Goal: Transaction & Acquisition: Purchase product/service

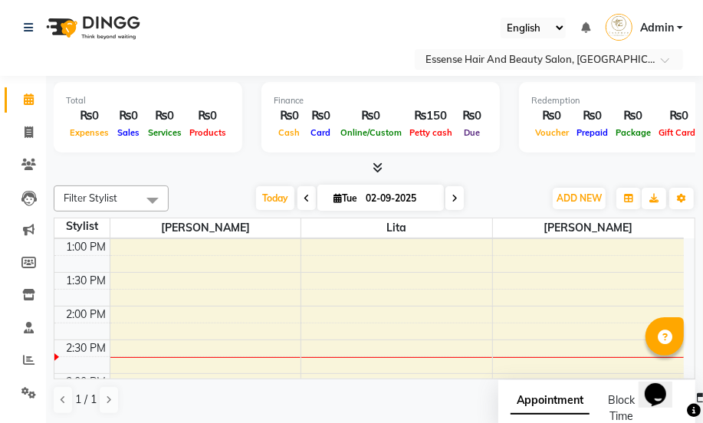
scroll to position [407, 0]
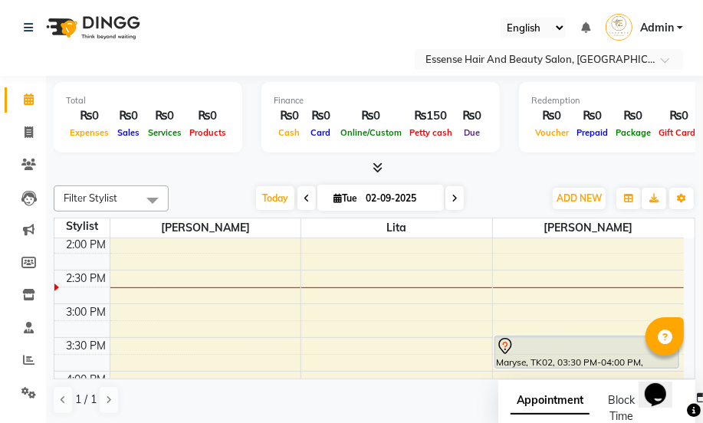
click at [110, 314] on div "8:00 AM 8:30 AM 9:00 AM 9:30 AM 10:00 AM 10:30 AM 11:00 AM 11:30 AM 12:00 PM 12…" at bounding box center [369, 270] width 630 height 877
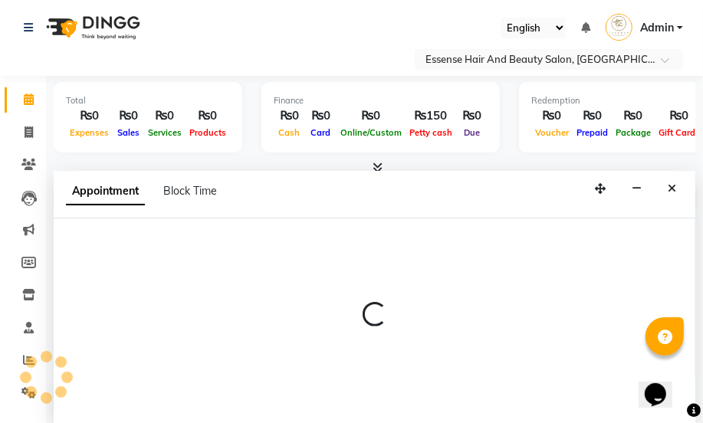
select select "81254"
select select "tentative"
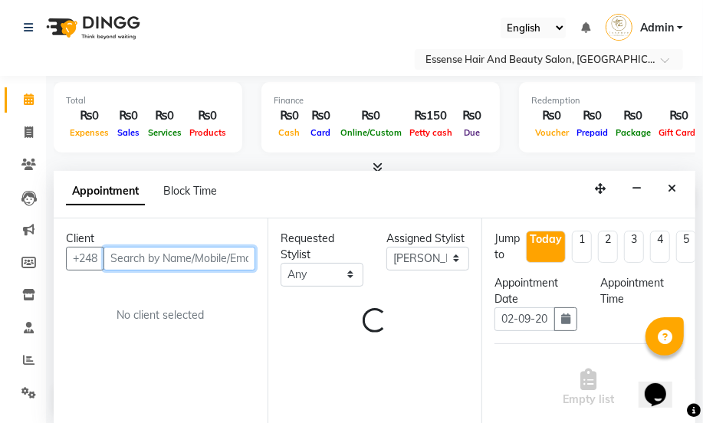
select select "900"
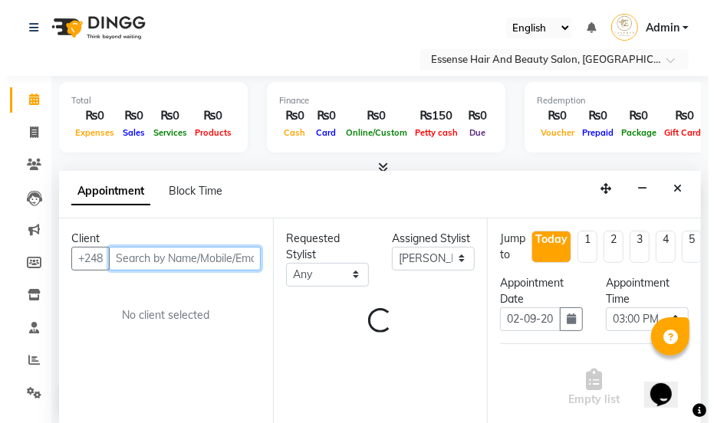
scroll to position [0, 0]
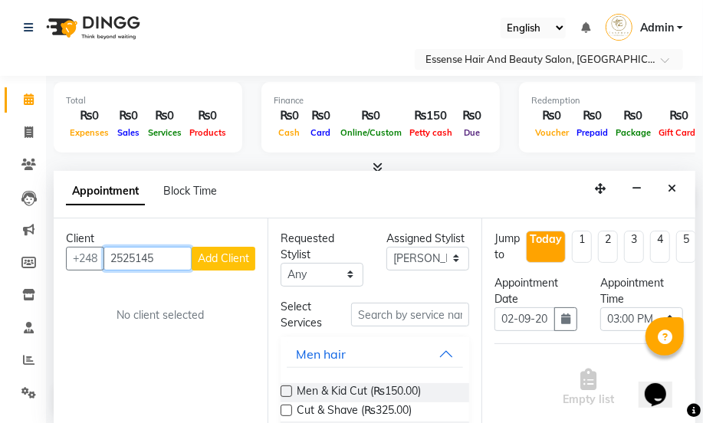
type input "2525145"
click at [232, 262] on span "Add Client" at bounding box center [223, 259] width 51 height 14
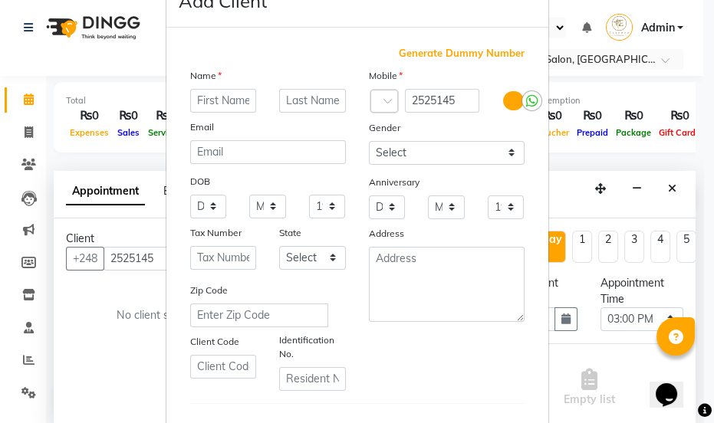
scroll to position [69, 0]
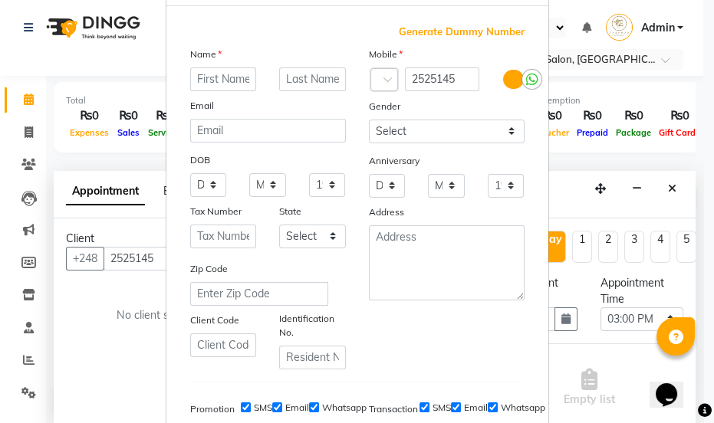
click at [113, 360] on ngb-modal-window "Add Client Generate Dummy Number Name Email DOB Day 01 02 03 04 05 06 07 08 09 …" at bounding box center [357, 211] width 714 height 423
drag, startPoint x: 106, startPoint y: 357, endPoint x: 121, endPoint y: 348, distance: 17.5
click at [109, 354] on ngb-modal-window "Add Client Generate Dummy Number Name Email DOB Day 01 02 03 04 05 06 07 08 09 …" at bounding box center [357, 211] width 714 height 423
click at [124, 349] on ngb-modal-window "Add Client Generate Dummy Number Name Email DOB Day 01 02 03 04 05 06 07 08 09 …" at bounding box center [357, 211] width 714 height 423
click at [124, 350] on ngb-modal-window "Add Client Generate Dummy Number Name Email DOB Day 01 02 03 04 05 06 07 08 09 …" at bounding box center [357, 211] width 714 height 423
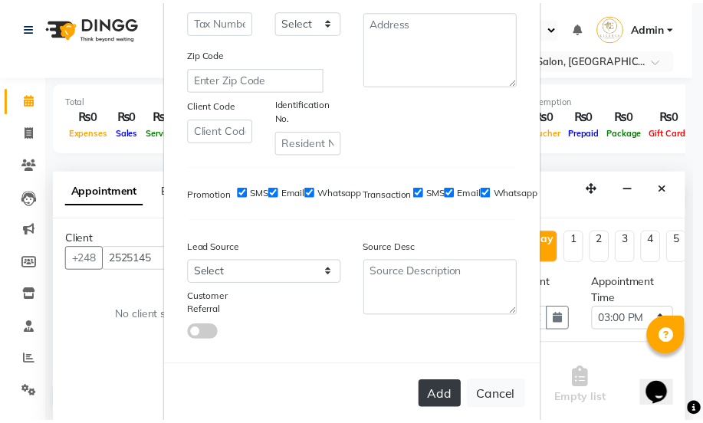
scroll to position [312, 0]
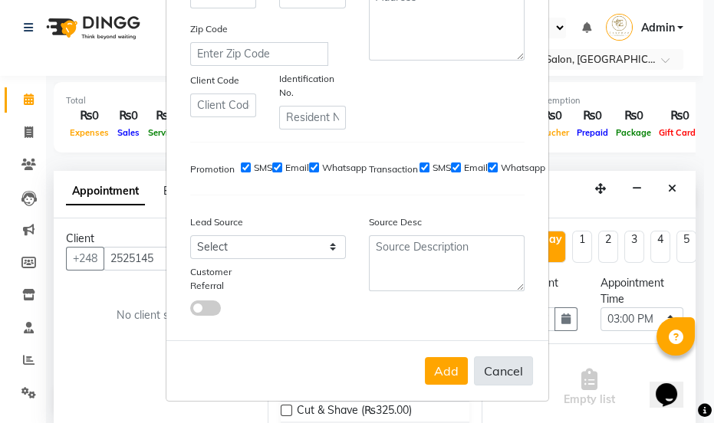
click at [496, 367] on button "Cancel" at bounding box center [503, 371] width 59 height 29
select select
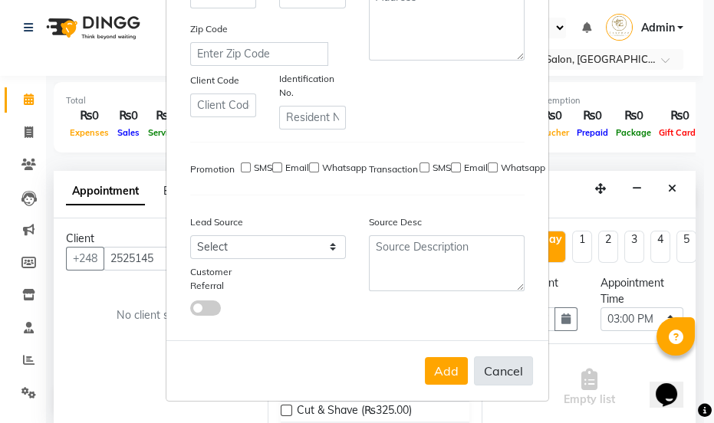
select select
checkbox input "false"
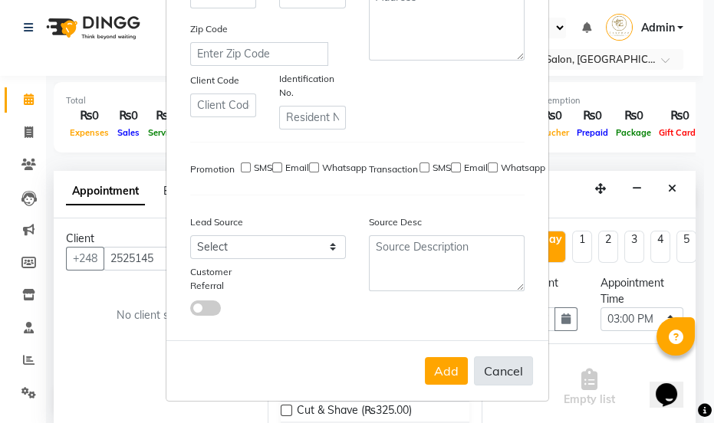
checkbox input "false"
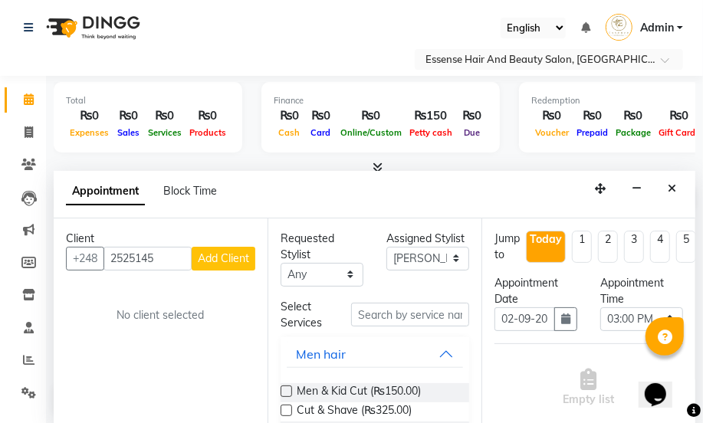
scroll to position [0, 0]
click at [163, 259] on input "2525145" at bounding box center [148, 259] width 88 height 24
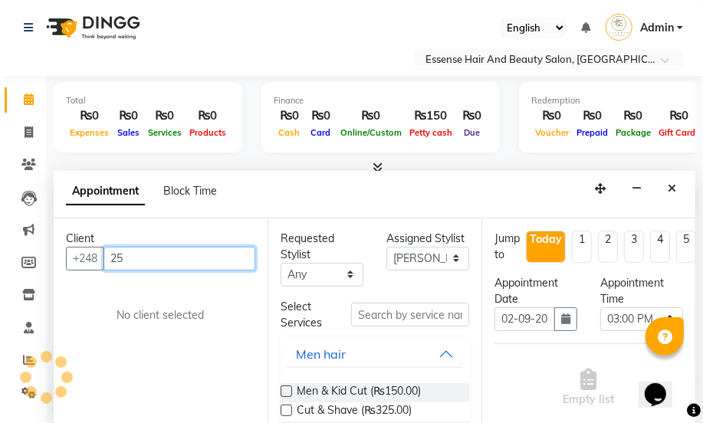
type input "2"
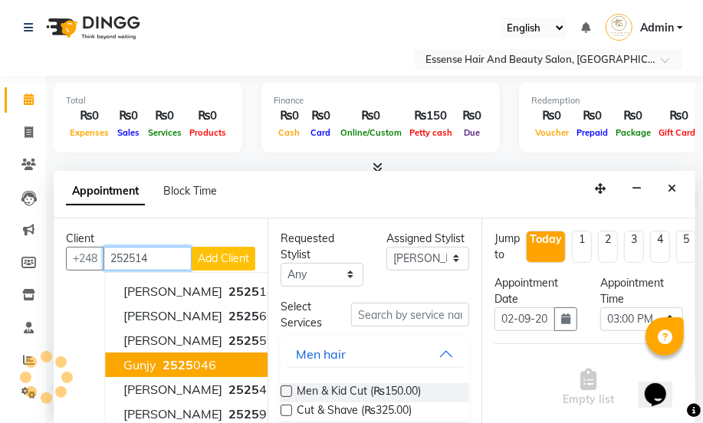
type input "2525145"
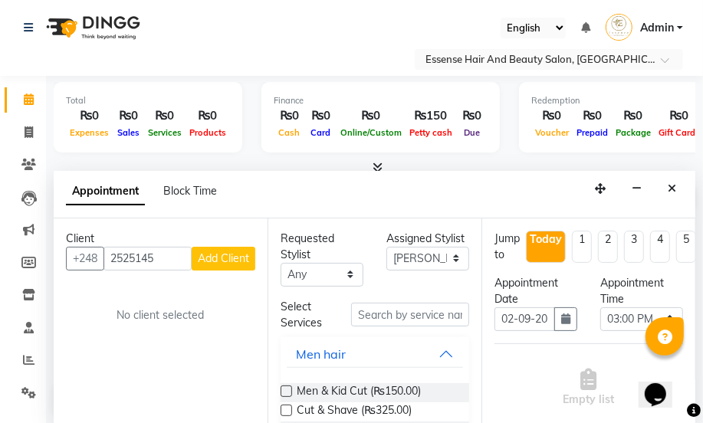
click at [235, 262] on span "Add Client" at bounding box center [223, 259] width 51 height 14
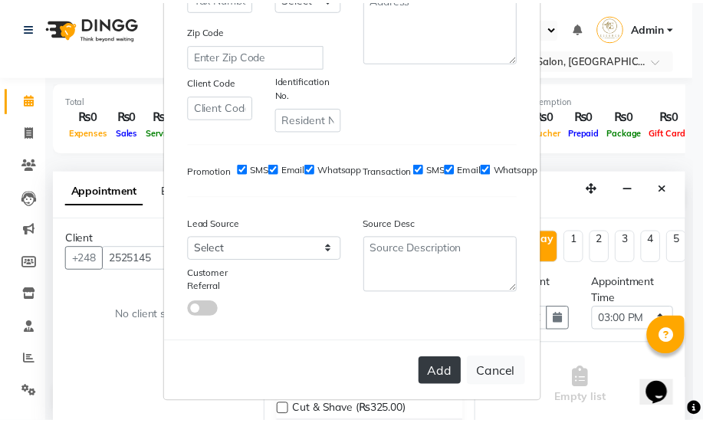
scroll to position [312, 0]
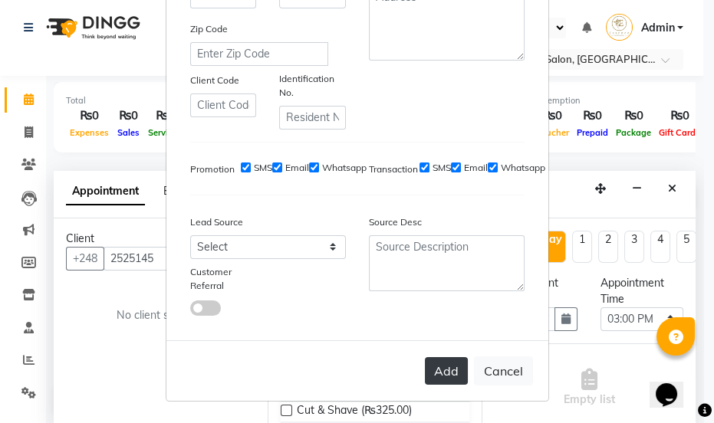
type input "Aisha"
click at [443, 380] on button "Add" at bounding box center [446, 371] width 43 height 28
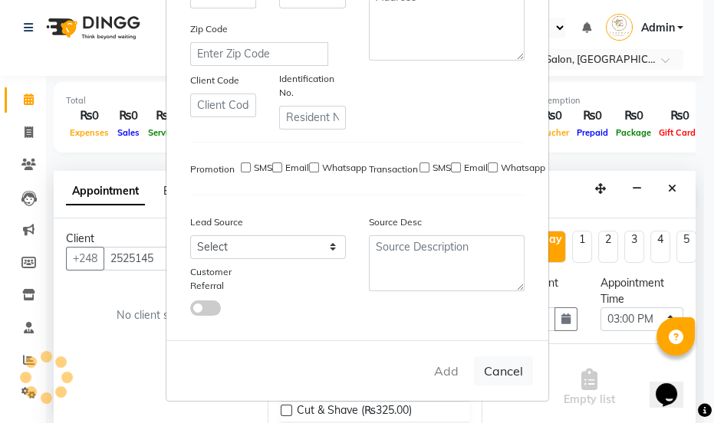
select select
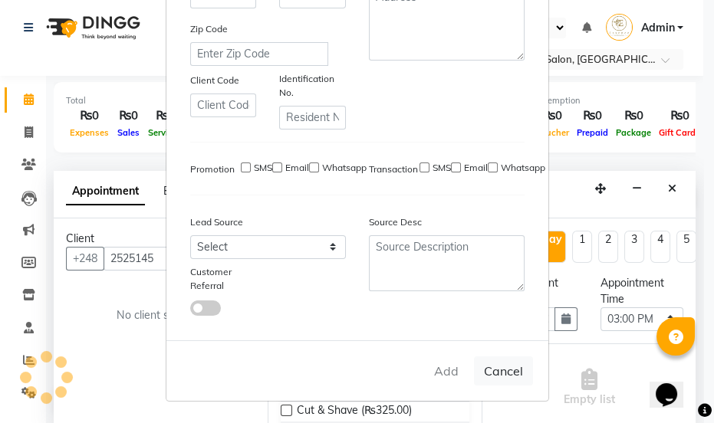
select select
checkbox input "false"
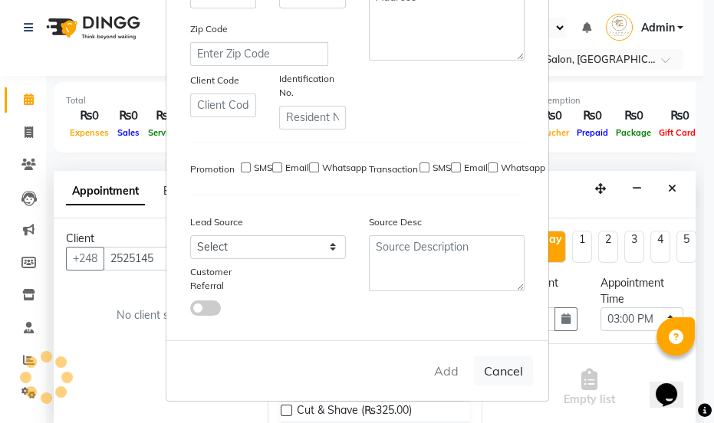
checkbox input "false"
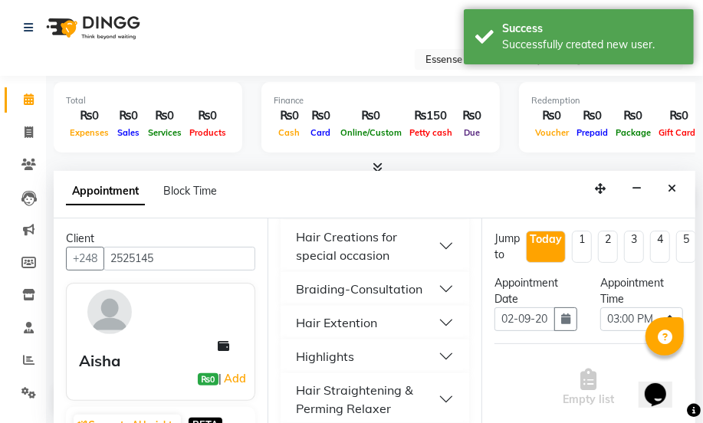
scroll to position [627, 0]
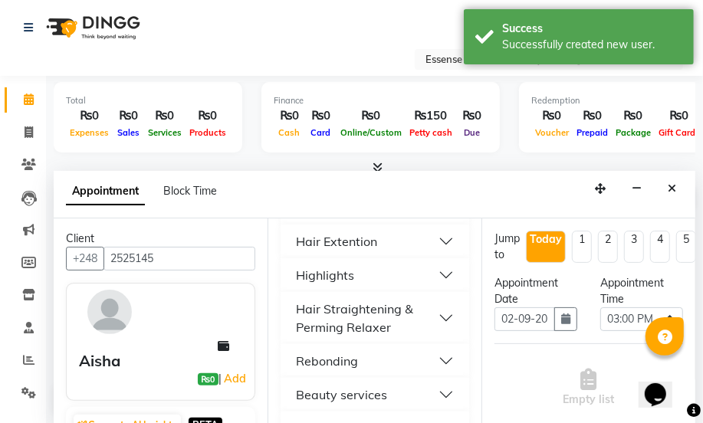
click at [424, 393] on button "Beauty services" at bounding box center [375, 395] width 176 height 28
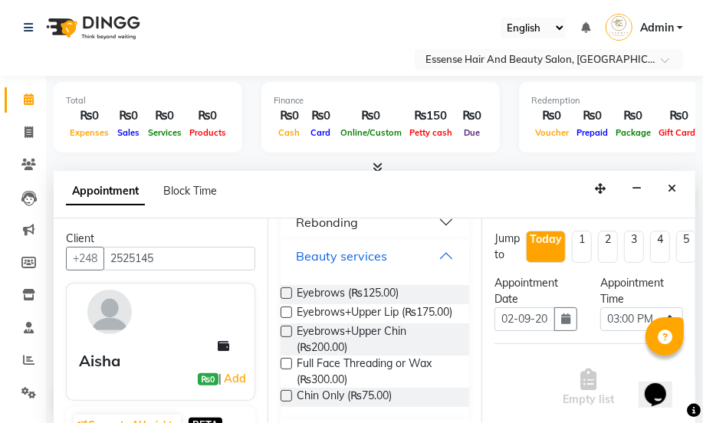
scroll to position [767, 0]
click at [352, 295] on span "Eyebrows (₨125.00)" at bounding box center [348, 294] width 102 height 19
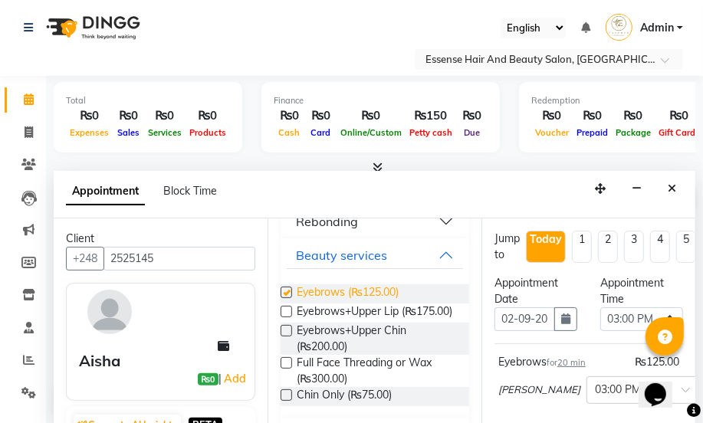
checkbox input "false"
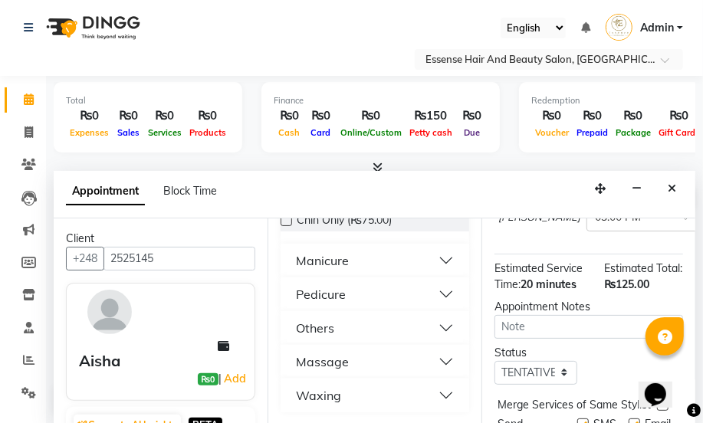
scroll to position [285, 0]
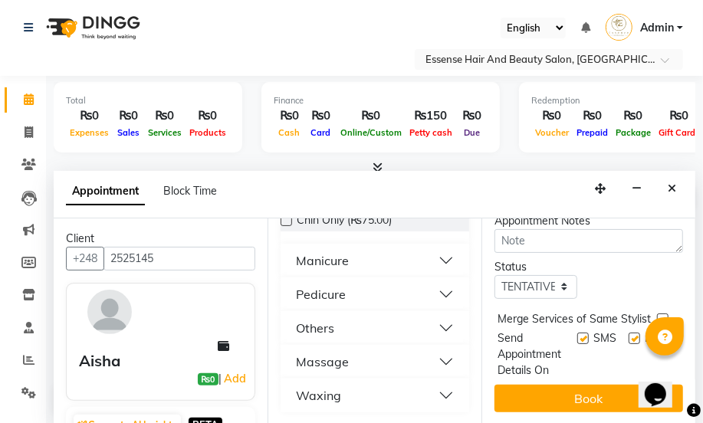
click at [587, 387] on button "Book" at bounding box center [589, 399] width 189 height 28
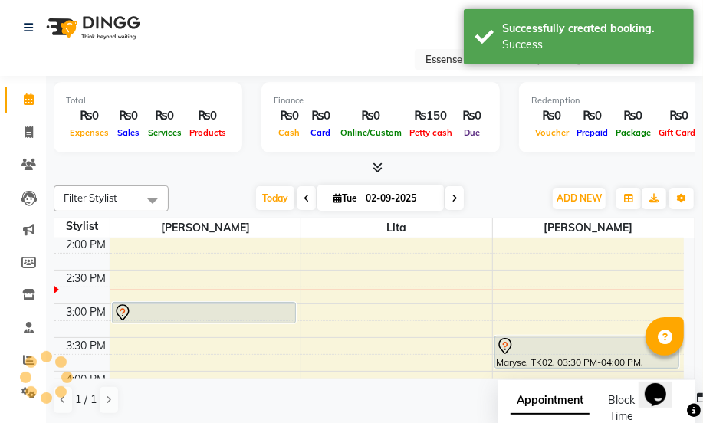
scroll to position [0, 0]
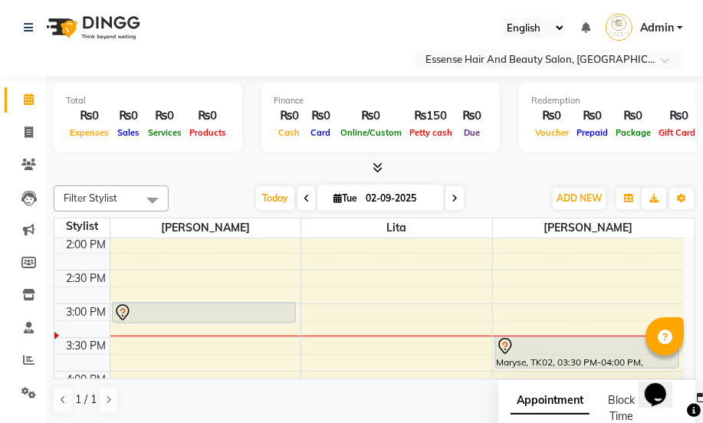
click at [456, 199] on icon at bounding box center [455, 198] width 6 height 9
type input "03-09-2025"
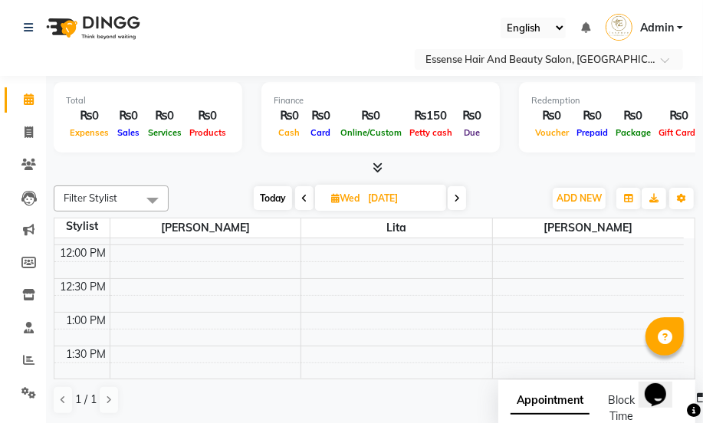
scroll to position [262, 0]
click at [117, 323] on div "8:00 AM 8:30 AM 9:00 AM 9:30 AM 10:00 AM 10:30 AM 11:00 AM 11:30 AM 12:00 PM 12…" at bounding box center [369, 414] width 630 height 877
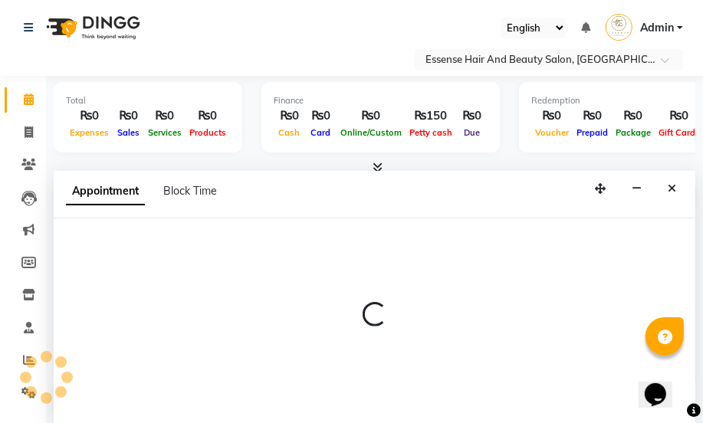
select select "81254"
select select "tentative"
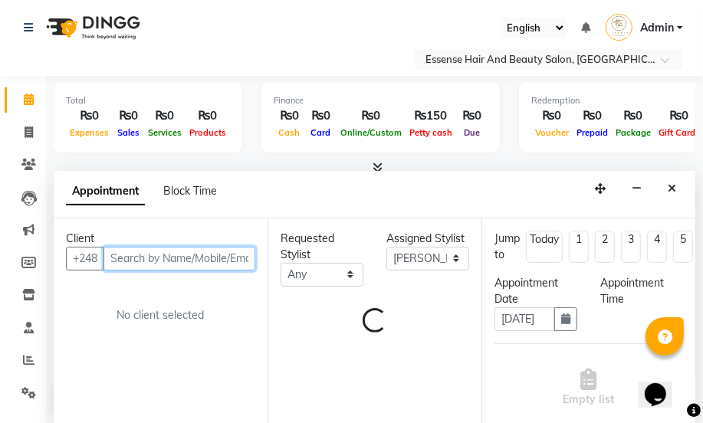
select select "780"
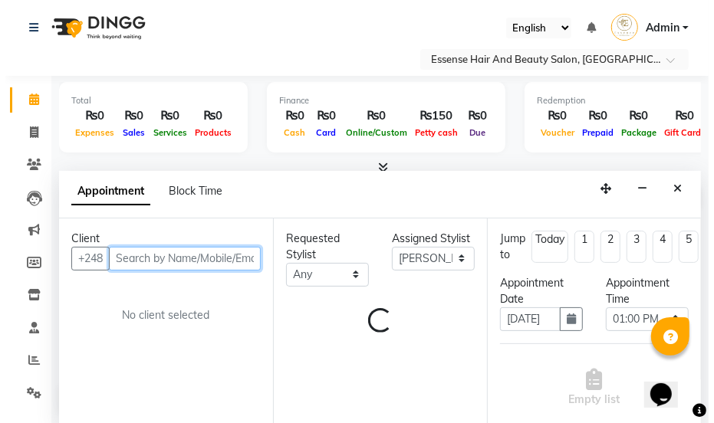
scroll to position [0, 0]
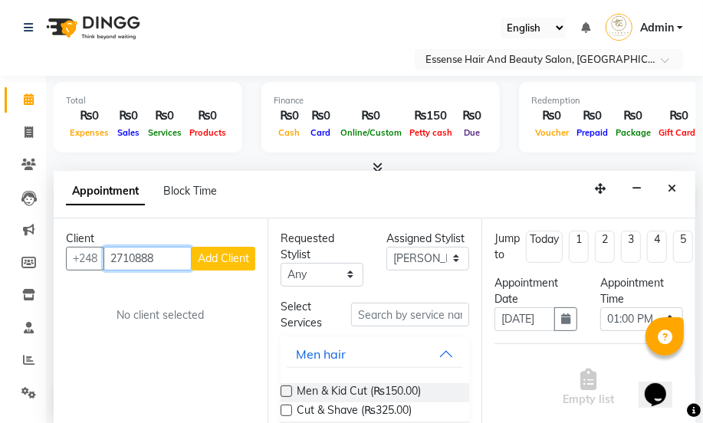
type input "2710888"
click at [238, 262] on span "Add Client" at bounding box center [223, 259] width 51 height 14
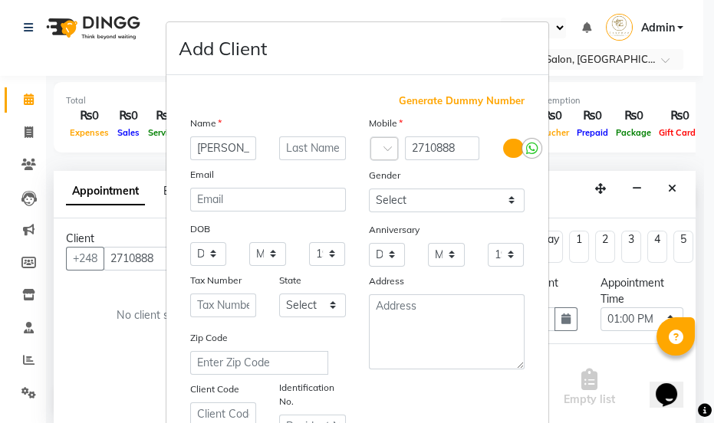
type input "Adrian"
click at [506, 200] on select "Select Male Female Other Prefer Not To Say" at bounding box center [447, 201] width 156 height 24
select select "male"
click at [369, 189] on select "Select Male Female Other Prefer Not To Say" at bounding box center [447, 201] width 156 height 24
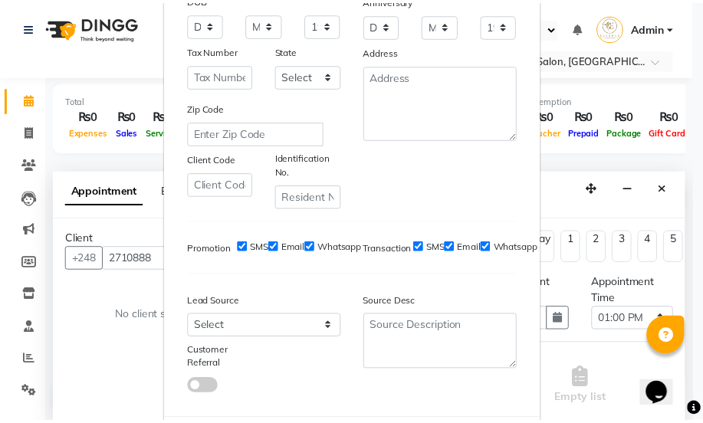
scroll to position [278, 0]
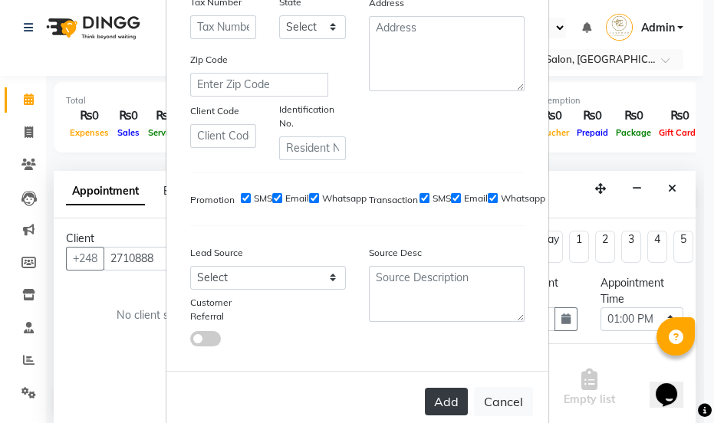
click at [443, 407] on button "Add" at bounding box center [446, 402] width 43 height 28
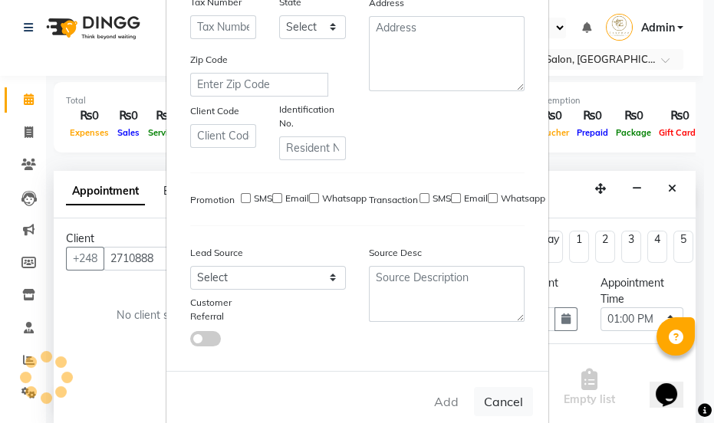
select select
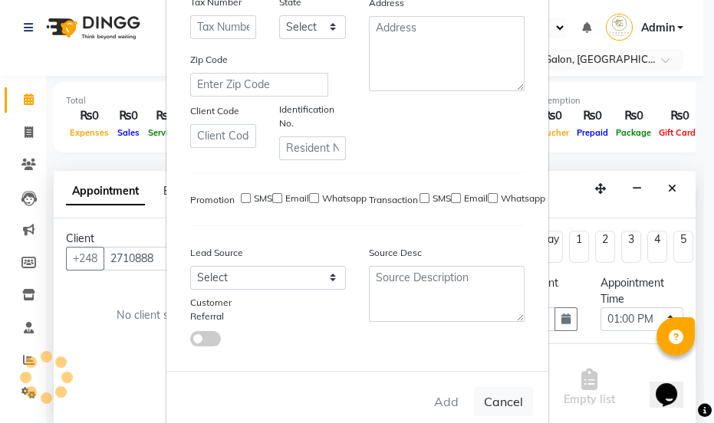
select select
checkbox input "false"
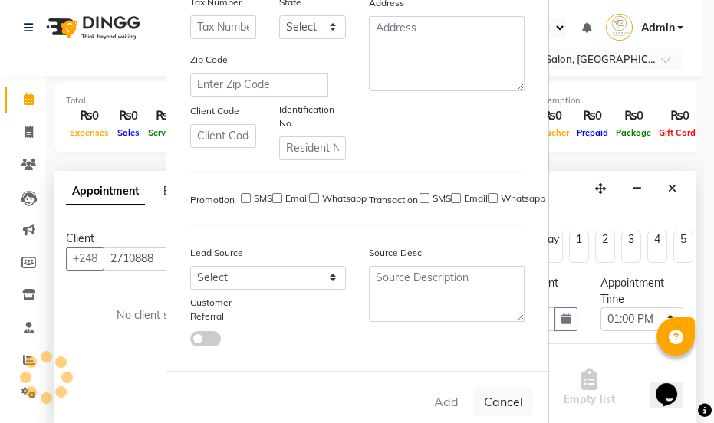
checkbox input "false"
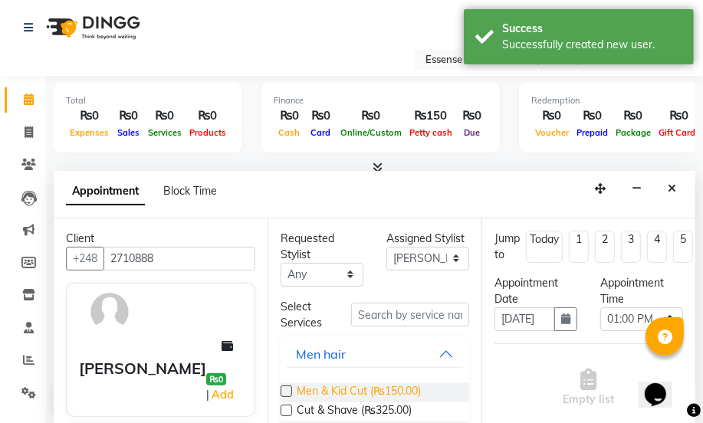
click at [373, 397] on span "Men & Kid Cut (₨150.00)" at bounding box center [359, 393] width 124 height 19
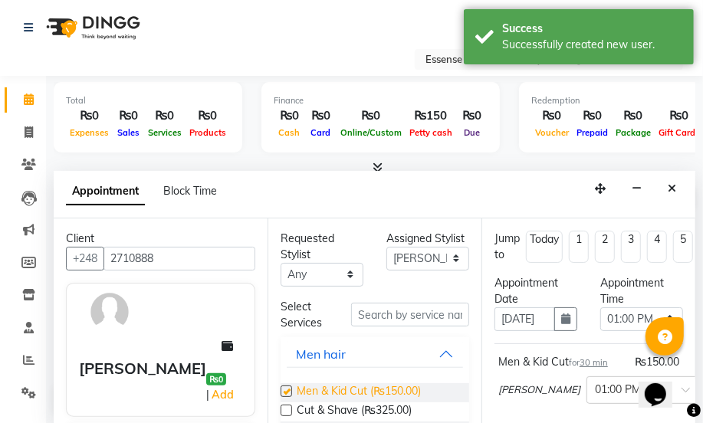
checkbox input "false"
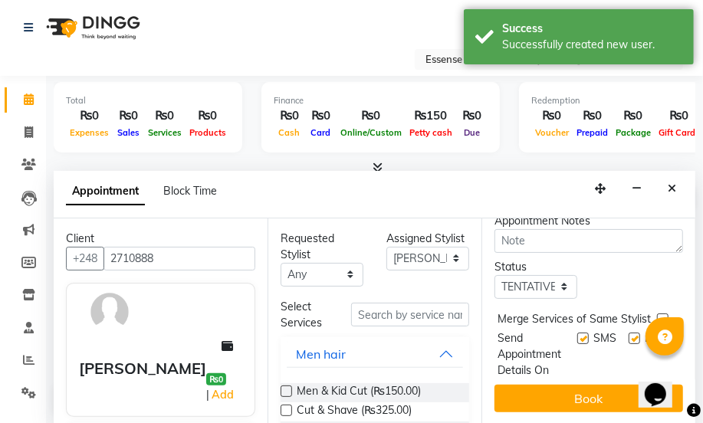
scroll to position [285, 0]
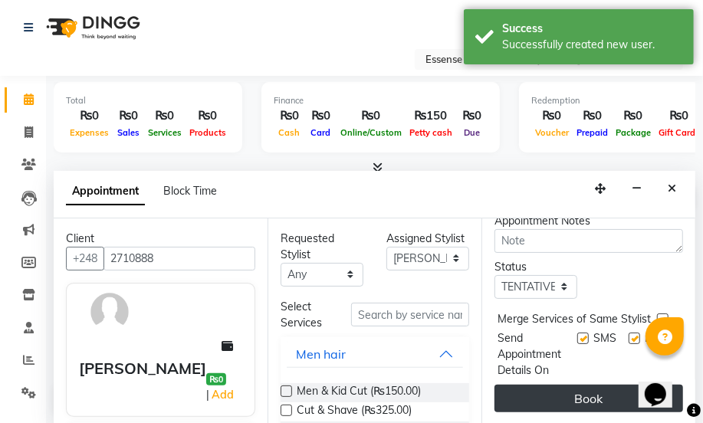
click at [575, 386] on button "Book" at bounding box center [589, 399] width 189 height 28
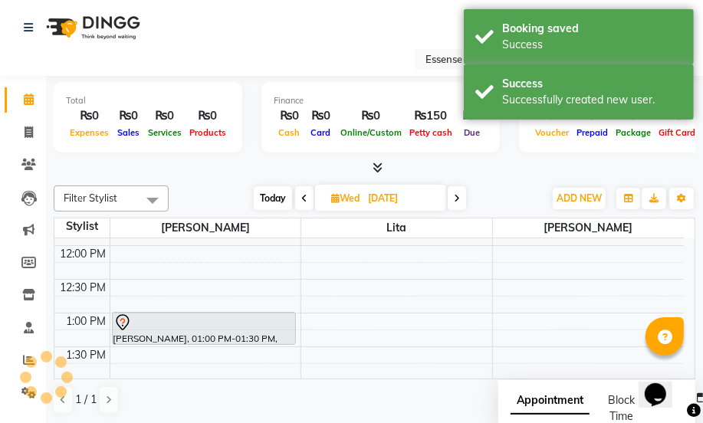
scroll to position [0, 0]
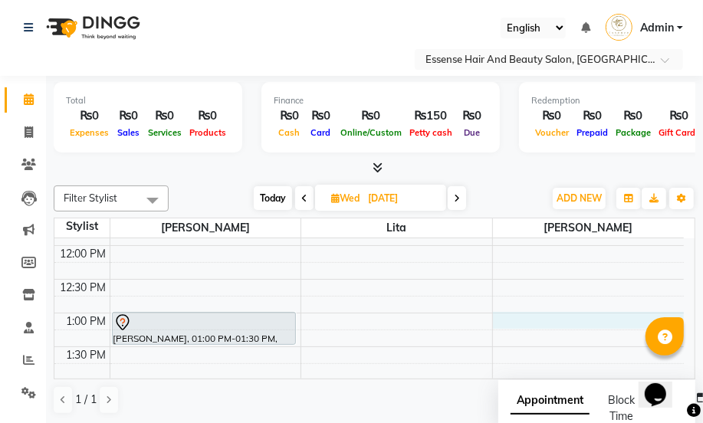
click at [508, 324] on div "8:00 AM 8:30 AM 9:00 AM 9:30 AM 10:00 AM 10:30 AM 11:00 AM 11:30 AM 12:00 PM 12…" at bounding box center [369, 414] width 630 height 877
select select "83635"
select select "tentative"
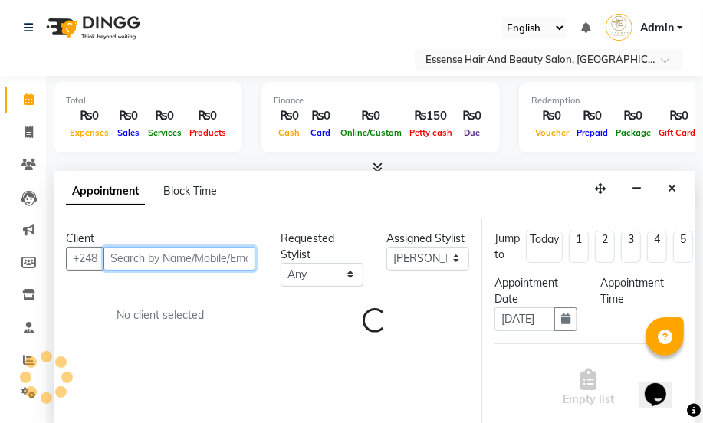
select select "780"
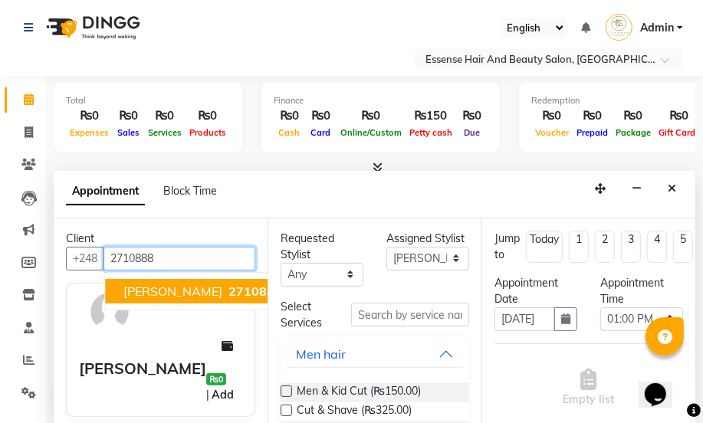
type input "2710888"
click at [227, 386] on link "Add" at bounding box center [222, 395] width 27 height 18
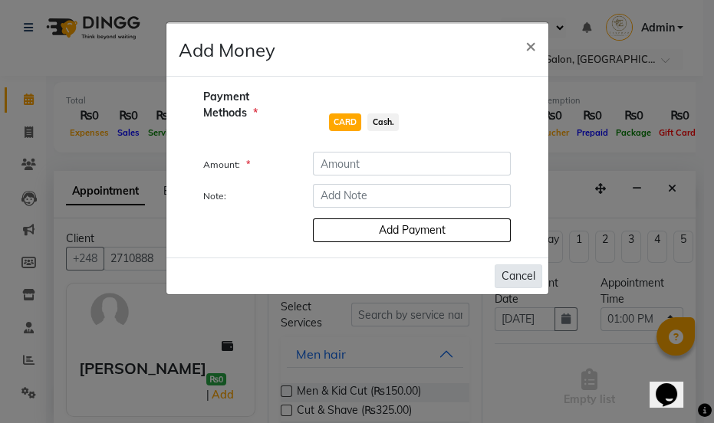
click at [525, 275] on button "Cancel" at bounding box center [519, 277] width 48 height 24
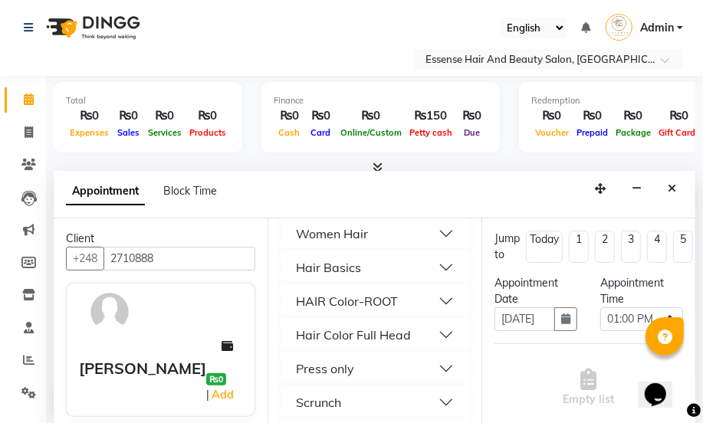
scroll to position [348, 0]
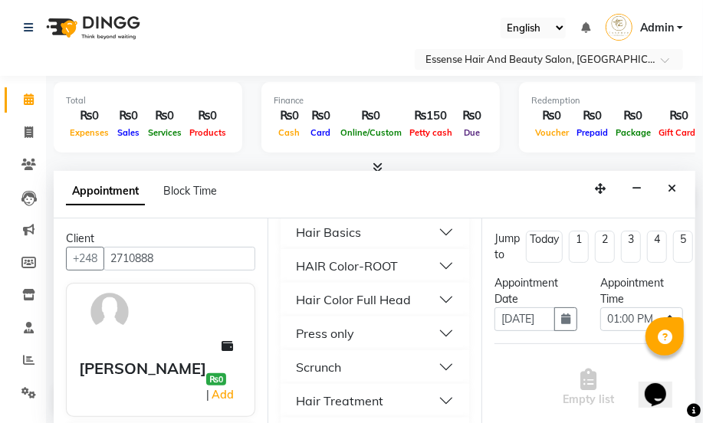
click at [329, 234] on div "Hair Basics" at bounding box center [328, 232] width 65 height 18
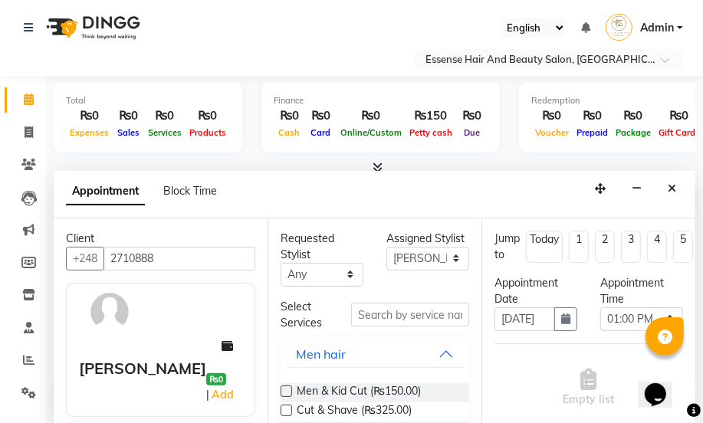
scroll to position [209, 0]
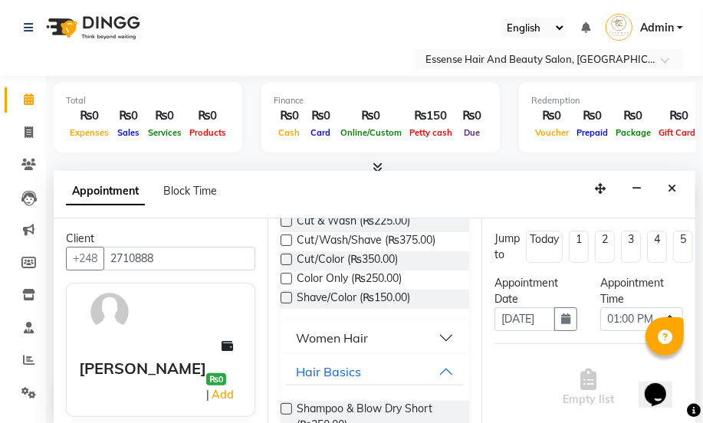
click at [355, 331] on div "Women Hair" at bounding box center [332, 338] width 72 height 18
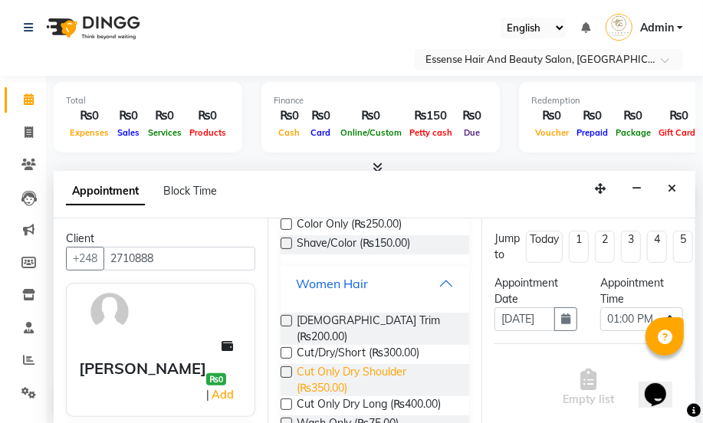
scroll to position [278, 0]
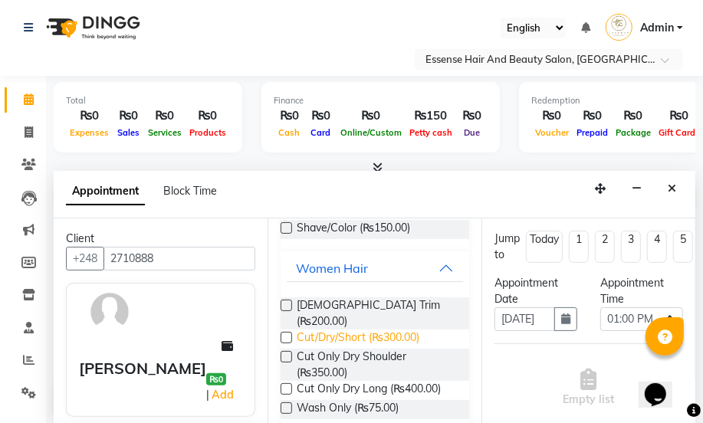
click at [299, 330] on span "Cut/Dry/Short (₨300.00)" at bounding box center [358, 339] width 123 height 19
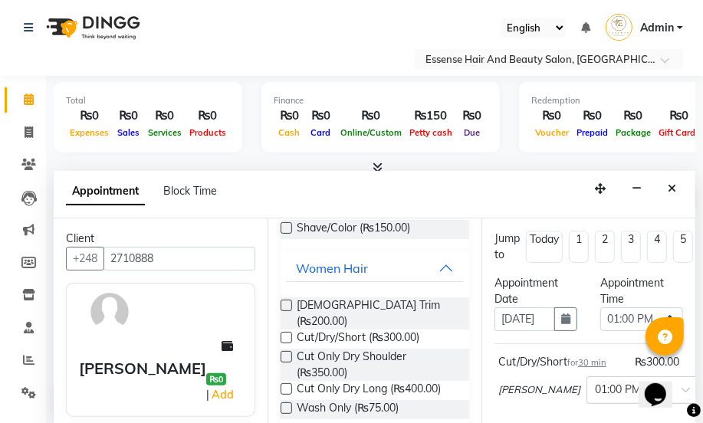
click at [291, 332] on label at bounding box center [287, 338] width 12 height 12
click at [291, 334] on input "checkbox" at bounding box center [286, 339] width 10 height 10
click at [291, 332] on label at bounding box center [287, 338] width 12 height 12
click at [291, 334] on input "checkbox" at bounding box center [286, 339] width 10 height 10
click at [291, 332] on label at bounding box center [287, 338] width 12 height 12
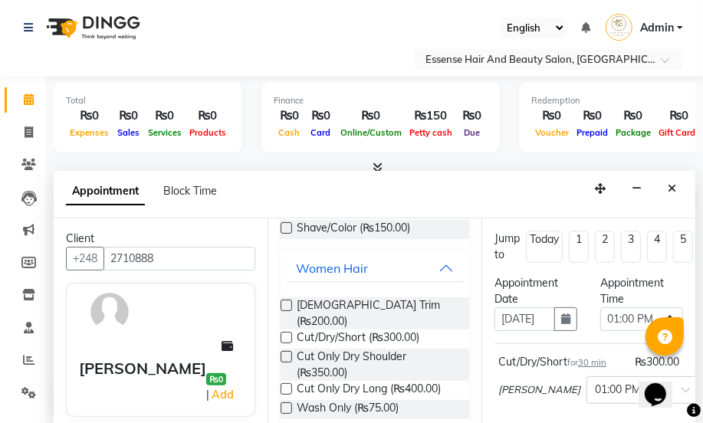
click at [291, 334] on input "checkbox" at bounding box center [286, 339] width 10 height 10
checkbox input "false"
click at [288, 351] on label at bounding box center [287, 357] width 12 height 12
click at [288, 354] on input "checkbox" at bounding box center [286, 359] width 10 height 10
checkbox input "false"
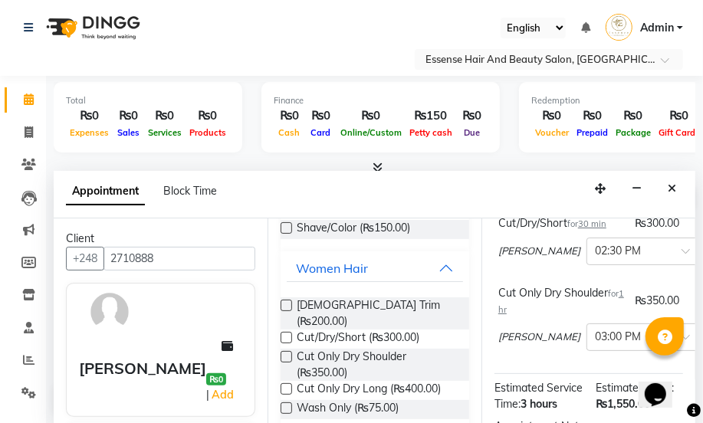
scroll to position [418, 0]
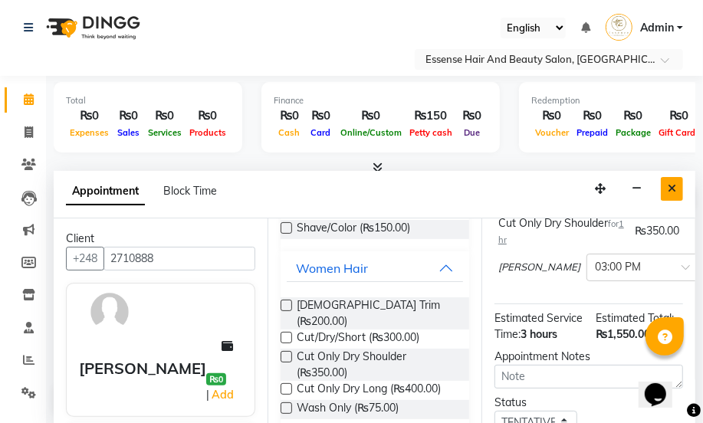
click at [671, 189] on icon "Close" at bounding box center [672, 188] width 8 height 11
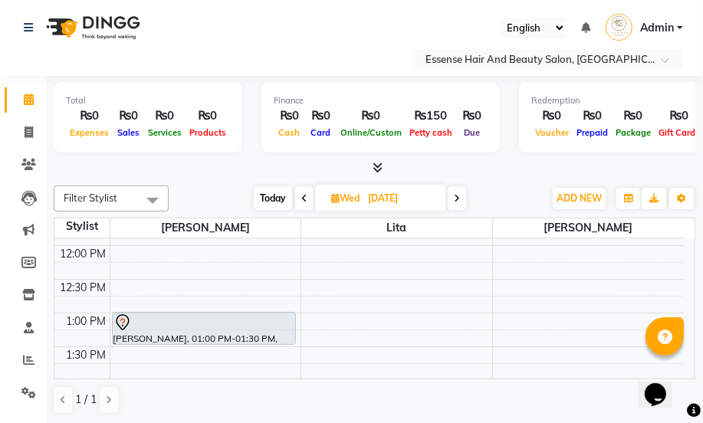
click at [495, 324] on div "8:00 AM 8:30 AM 9:00 AM 9:30 AM 10:00 AM 10:30 AM 11:00 AM 11:30 AM 12:00 PM 12…" at bounding box center [369, 414] width 630 height 877
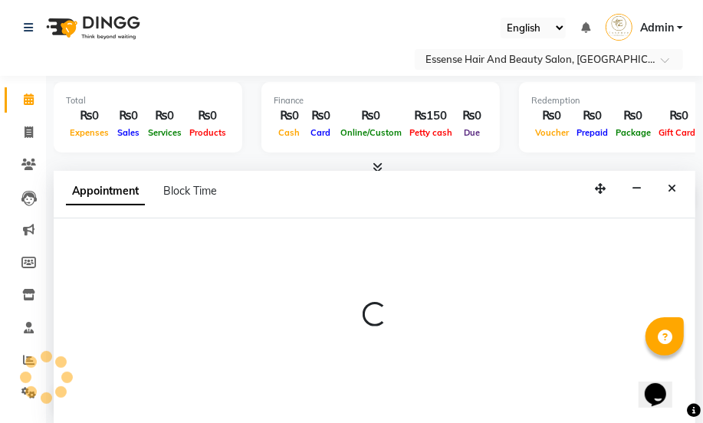
select select "83635"
select select "tentative"
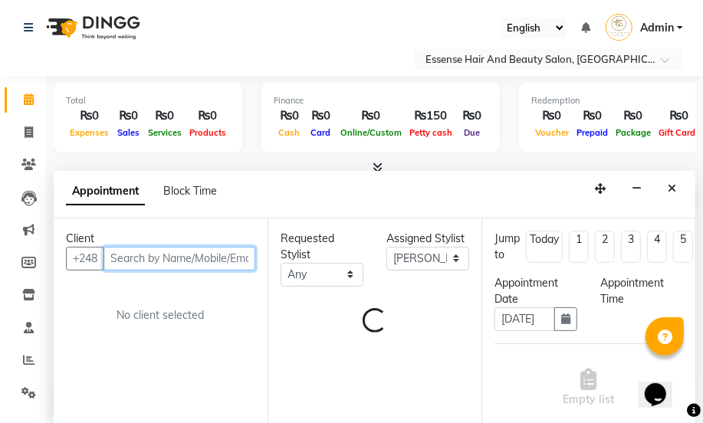
select select "780"
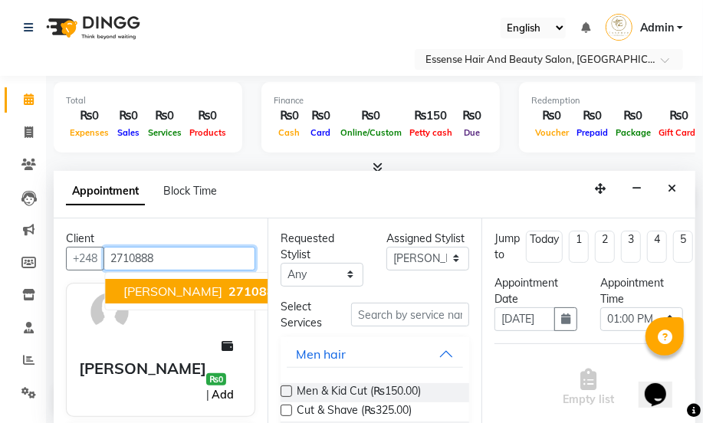
type input "2710888"
click at [225, 386] on link "Add" at bounding box center [222, 395] width 27 height 18
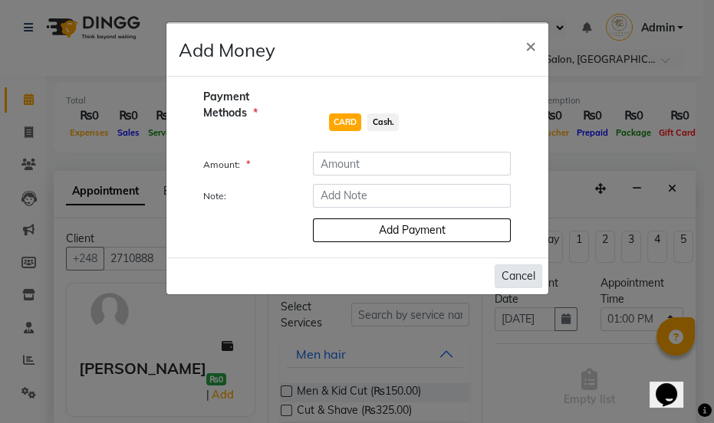
click at [511, 272] on button "Cancel" at bounding box center [519, 277] width 48 height 24
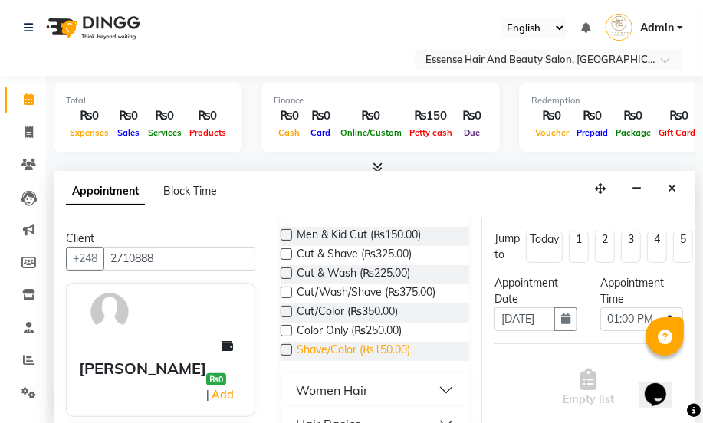
scroll to position [209, 0]
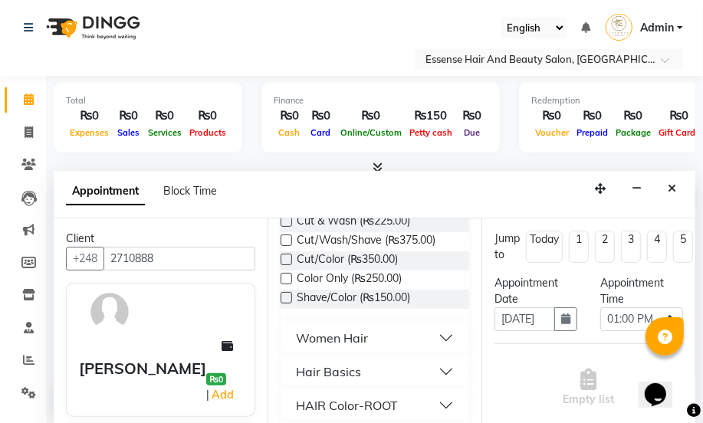
click at [343, 341] on div "Women Hair" at bounding box center [332, 338] width 72 height 18
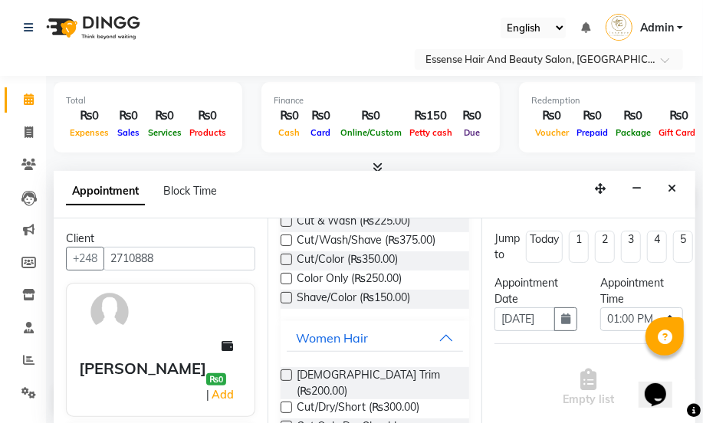
click at [290, 421] on label at bounding box center [287, 427] width 12 height 12
click at [290, 423] on input "checkbox" at bounding box center [286, 428] width 10 height 10
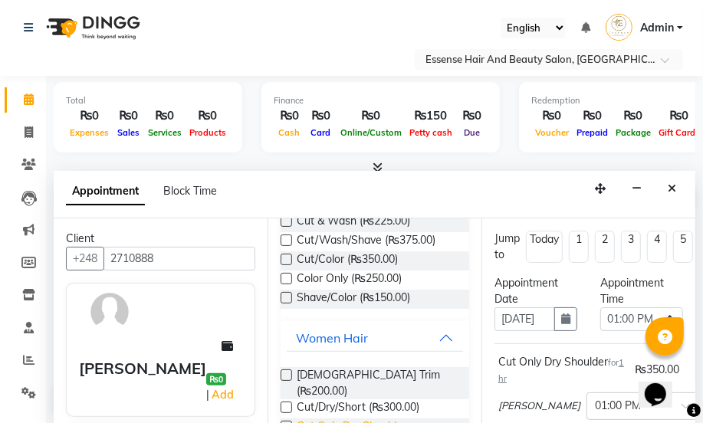
checkbox input "false"
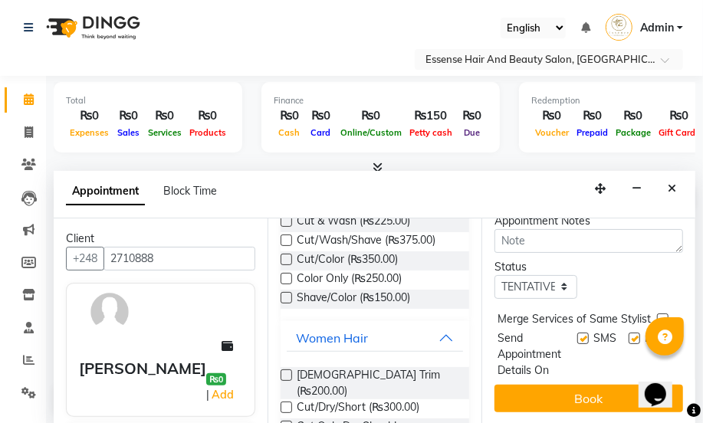
scroll to position [287, 0]
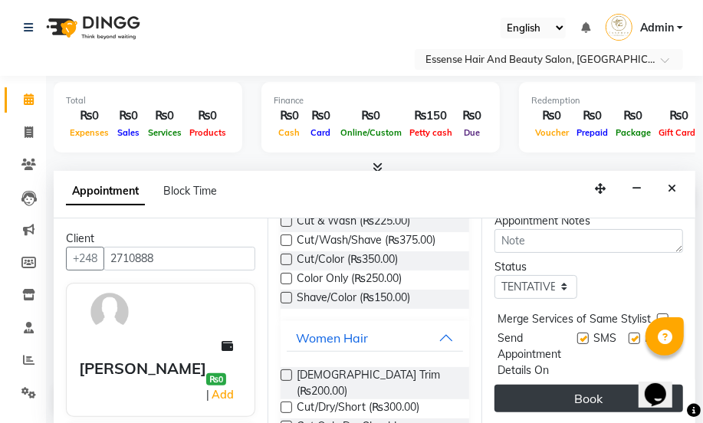
click at [590, 390] on button "Book" at bounding box center [589, 399] width 189 height 28
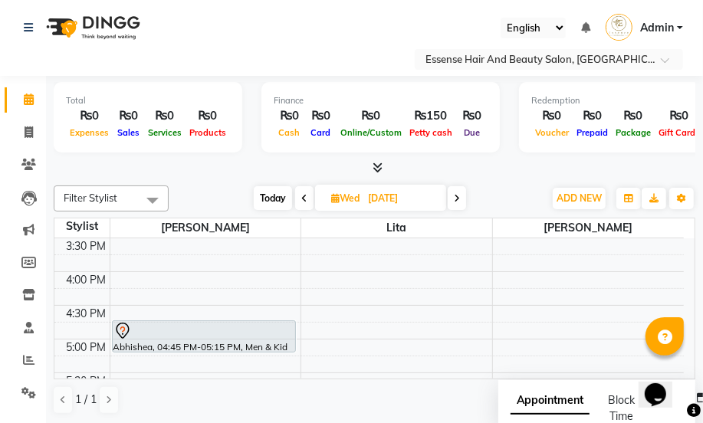
scroll to position [542, 0]
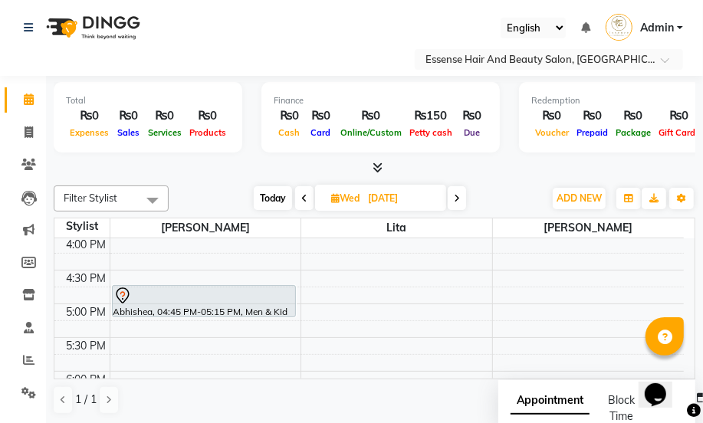
click at [504, 242] on div "8:00 AM 8:30 AM 9:00 AM 9:30 AM 10:00 AM 10:30 AM 11:00 AM 11:30 AM 12:00 PM 12…" at bounding box center [369, 135] width 630 height 877
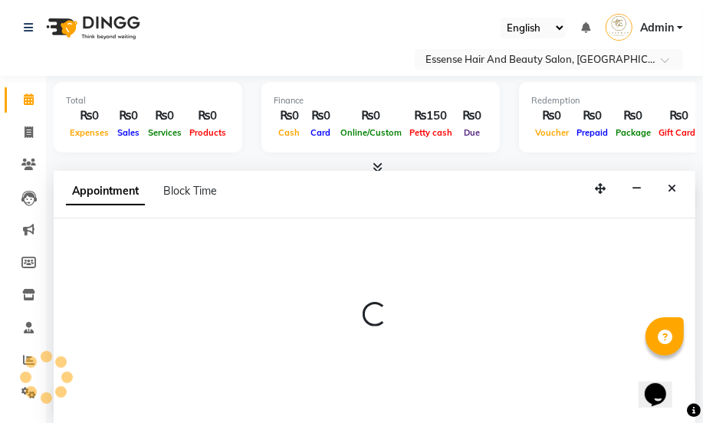
select select "83635"
select select "tentative"
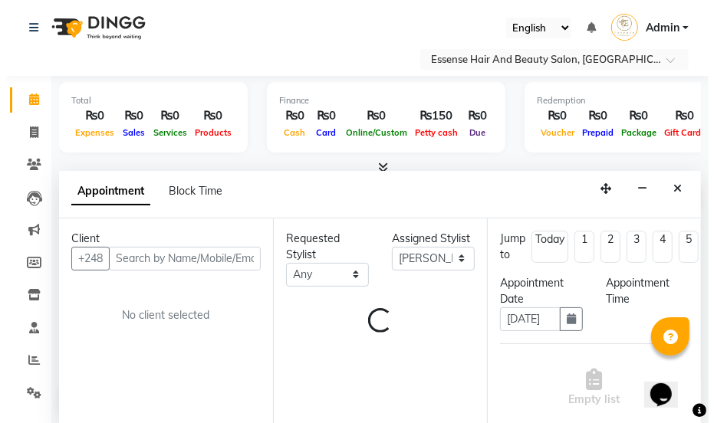
scroll to position [0, 0]
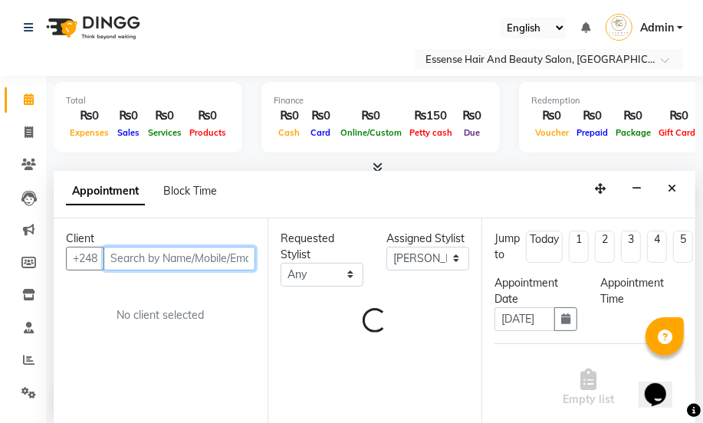
select select "960"
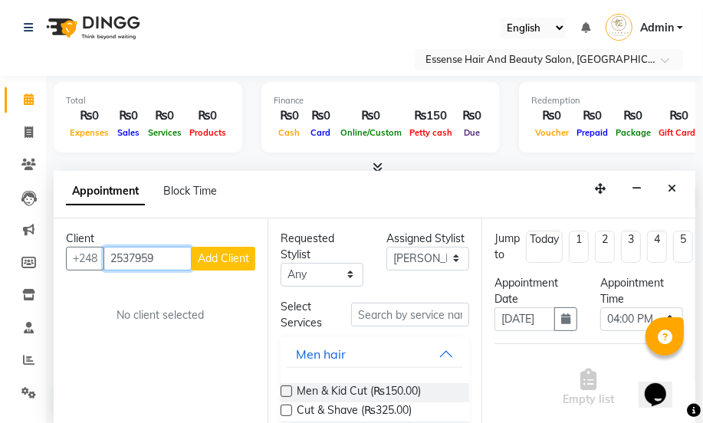
type input "2537959"
click at [233, 254] on span "Add Client" at bounding box center [223, 259] width 51 height 14
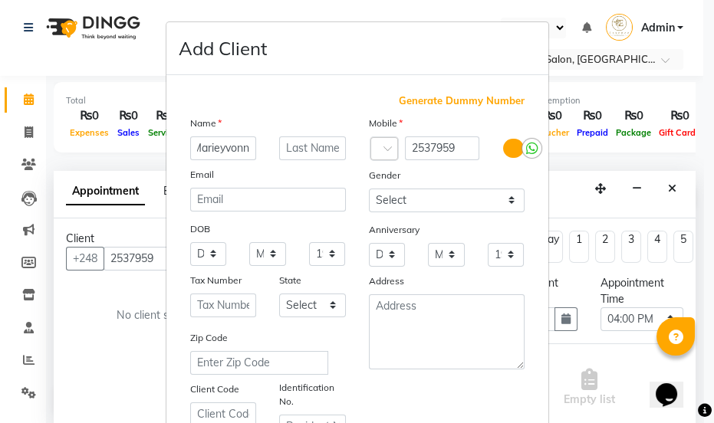
scroll to position [0, 10]
type input "Marieyvonne"
click at [504, 204] on select "Select Male Female Other Prefer Not To Say" at bounding box center [447, 201] width 156 height 24
select select "female"
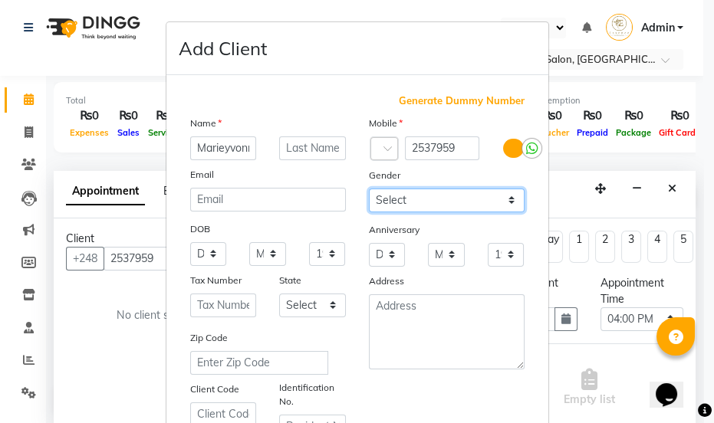
click at [369, 189] on select "Select Male Female Other Prefer Not To Say" at bounding box center [447, 201] width 156 height 24
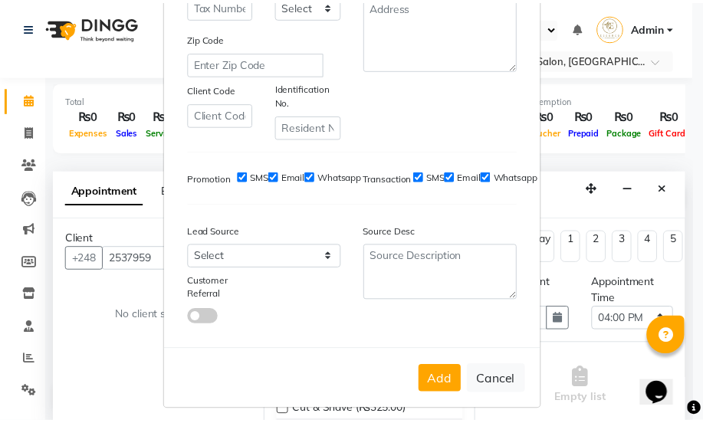
scroll to position [312, 0]
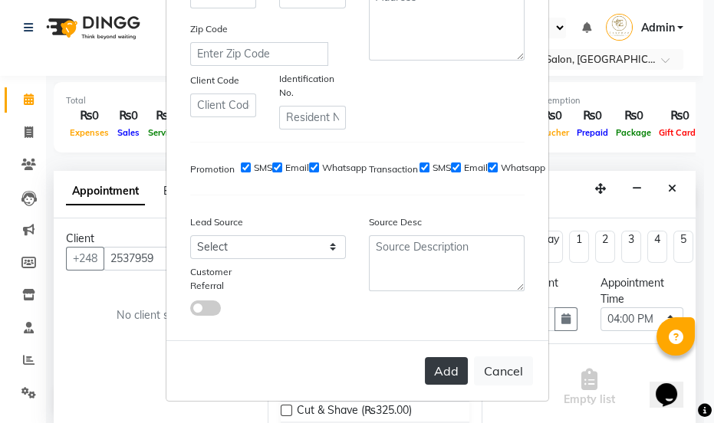
click at [436, 374] on button "Add" at bounding box center [446, 371] width 43 height 28
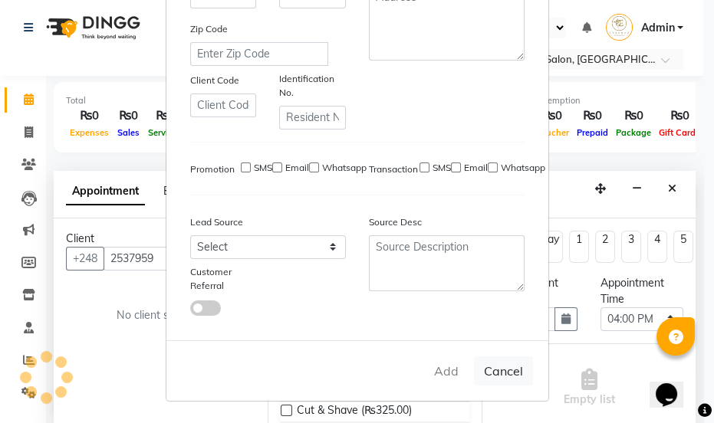
select select
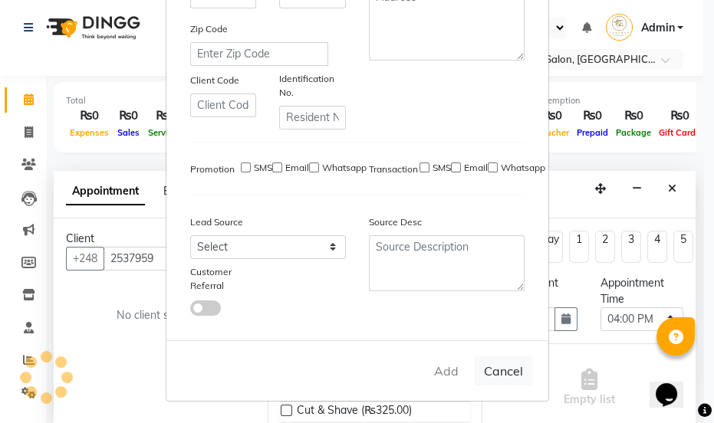
select select
checkbox input "false"
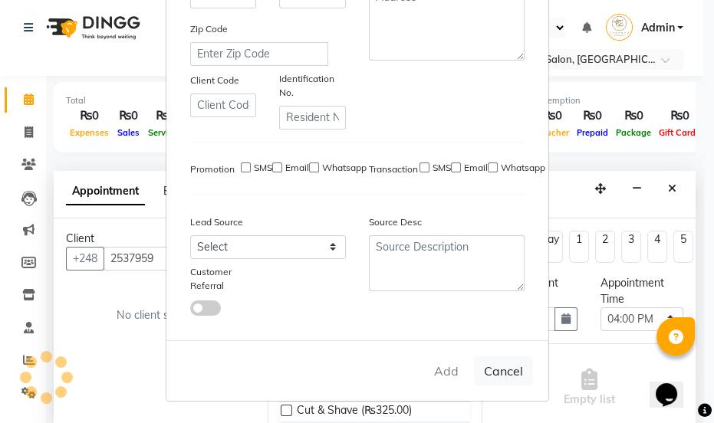
checkbox input "false"
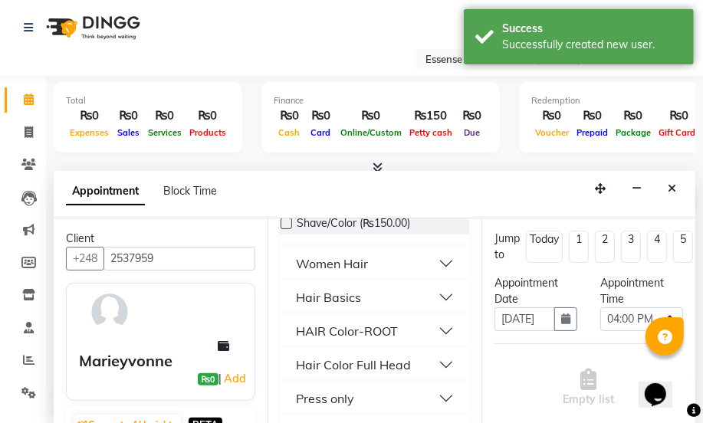
scroll to position [348, 0]
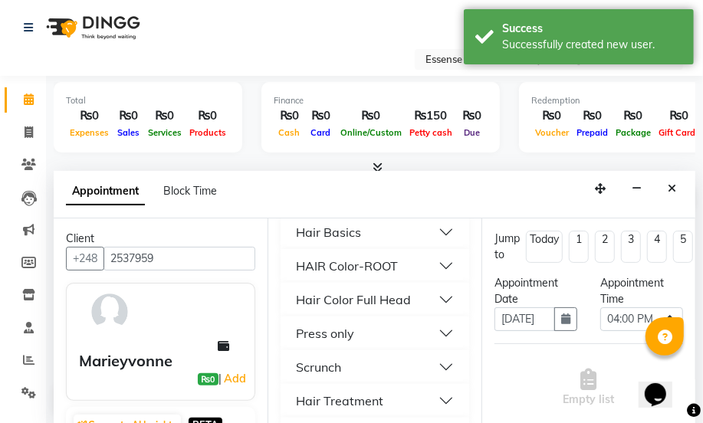
click at [439, 398] on button "Hair Treatment" at bounding box center [375, 401] width 176 height 28
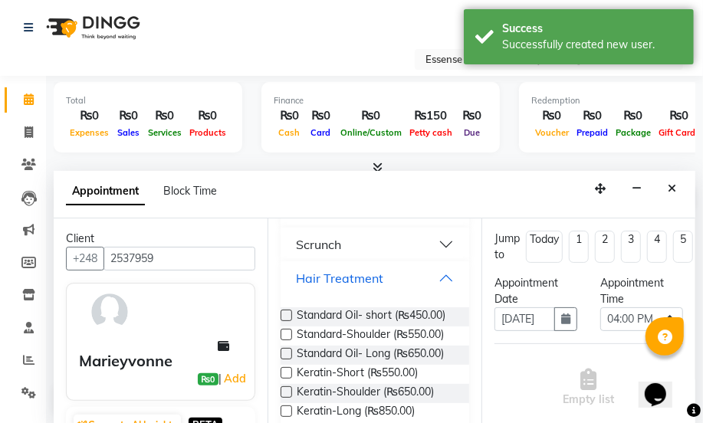
scroll to position [488, 0]
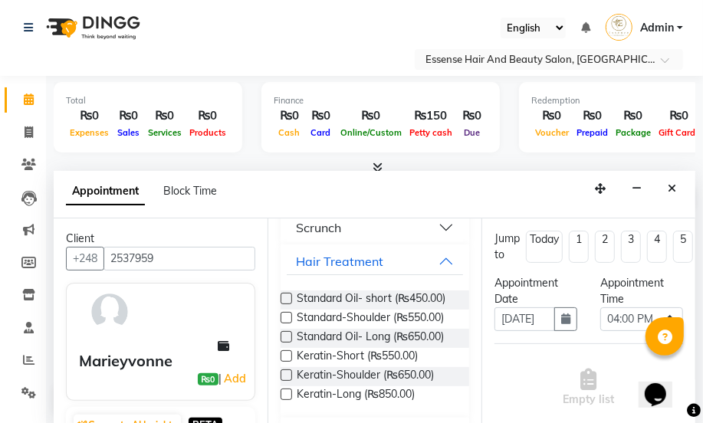
click at [284, 343] on label at bounding box center [287, 337] width 12 height 12
click at [284, 344] on input "checkbox" at bounding box center [286, 339] width 10 height 10
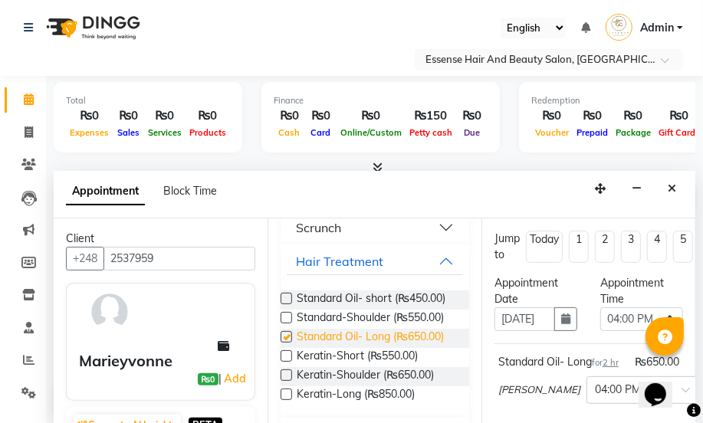
checkbox input "false"
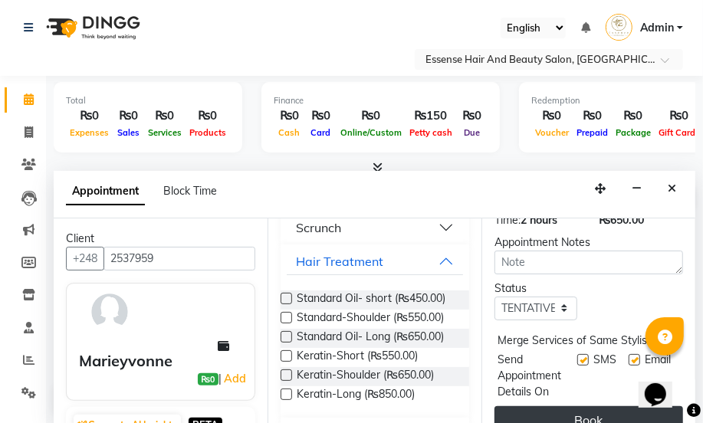
scroll to position [278, 0]
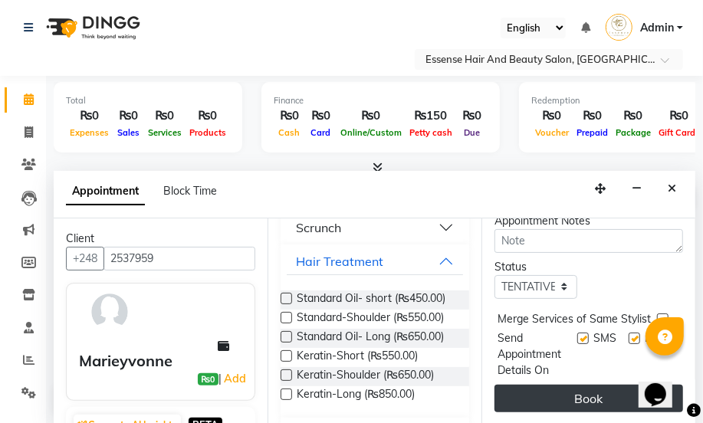
click at [581, 401] on button "Book" at bounding box center [589, 399] width 189 height 28
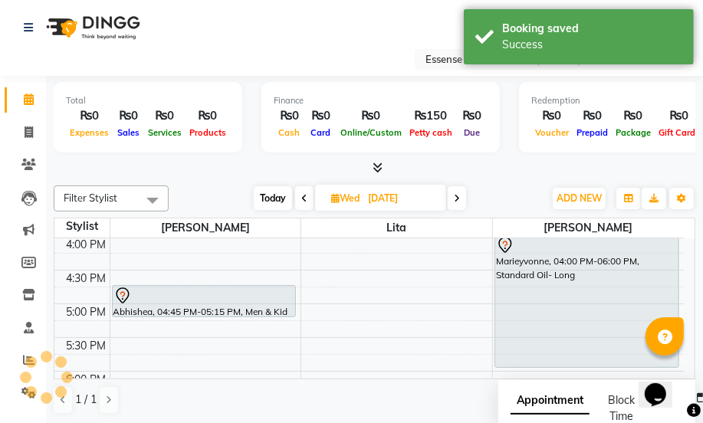
scroll to position [0, 0]
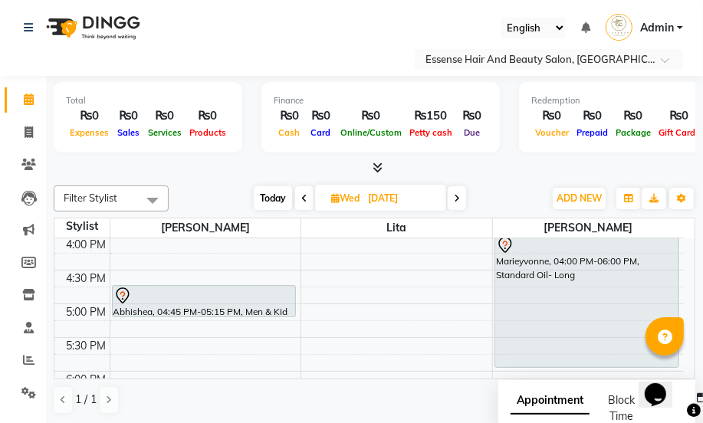
click at [457, 199] on icon at bounding box center [457, 198] width 6 height 9
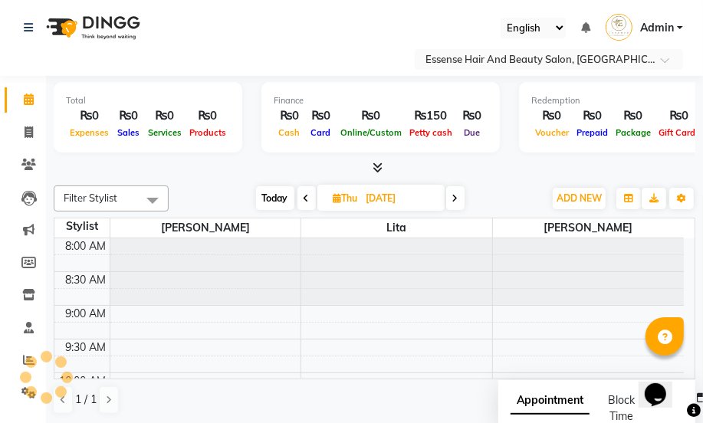
scroll to position [472, 0]
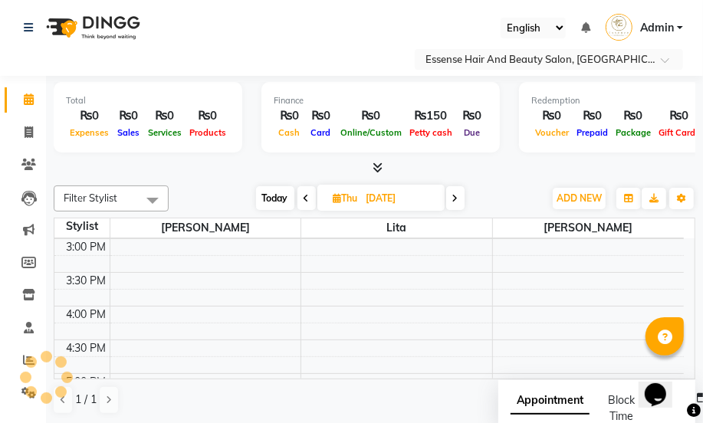
click at [457, 199] on icon at bounding box center [456, 198] width 6 height 9
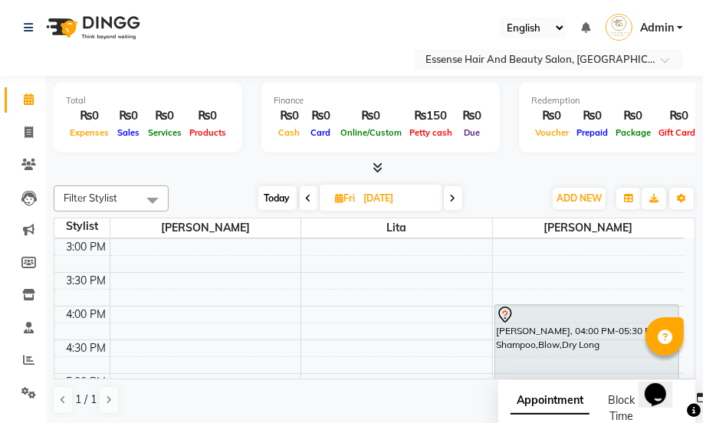
click at [269, 201] on span "Today" at bounding box center [278, 198] width 38 height 24
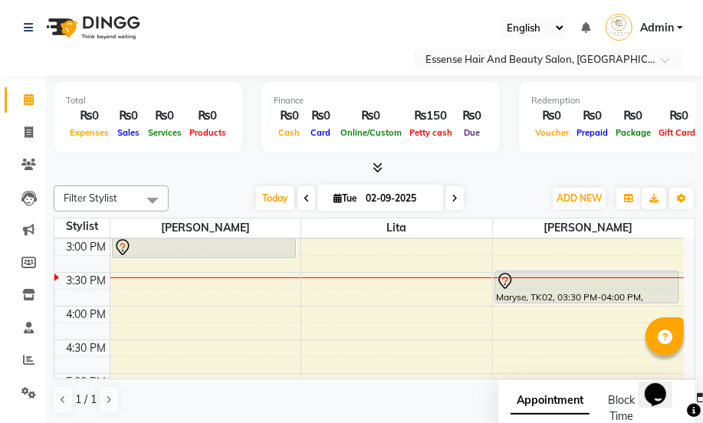
click at [455, 198] on icon at bounding box center [455, 198] width 6 height 9
type input "03-09-2025"
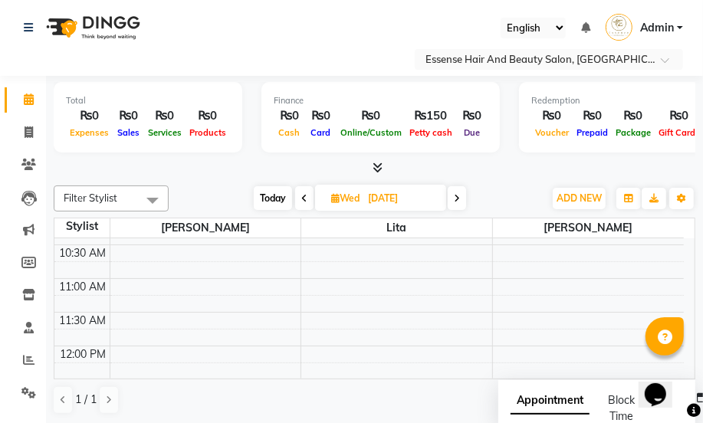
scroll to position [123, 0]
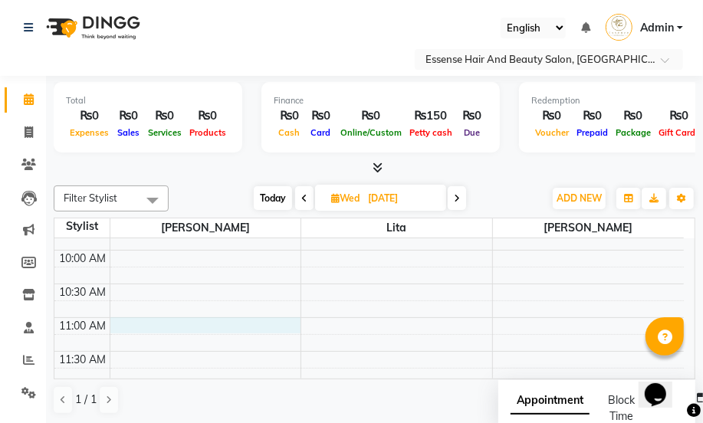
select select "81254"
select select "tentative"
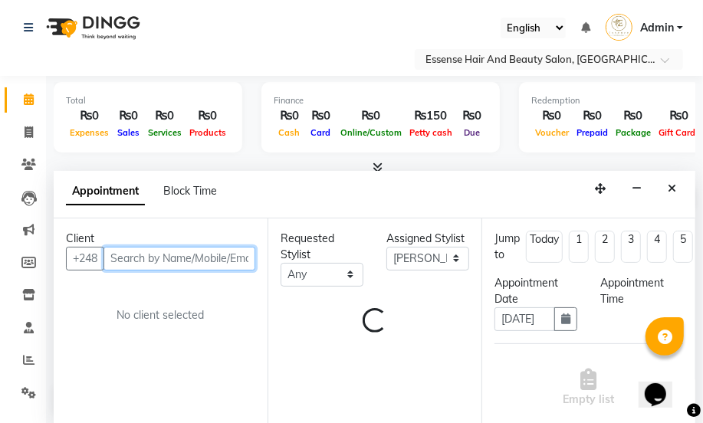
select select "660"
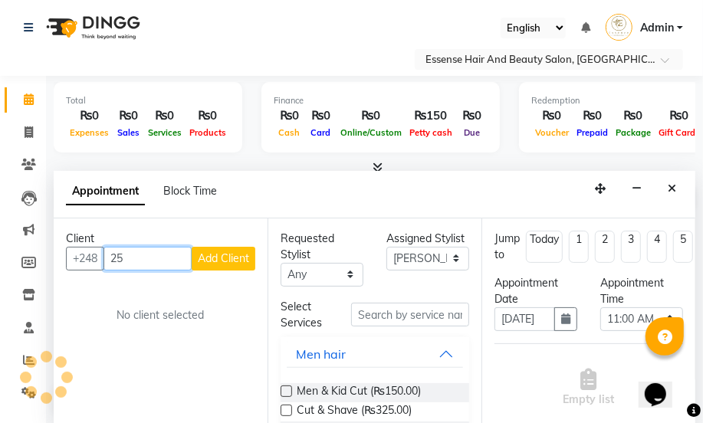
type input "2"
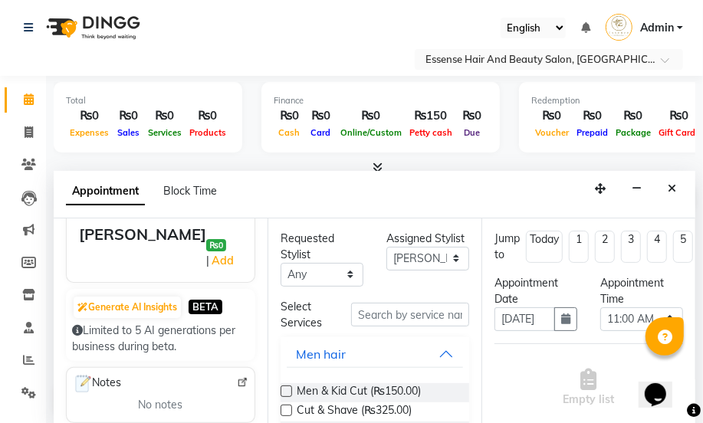
scroll to position [209, 0]
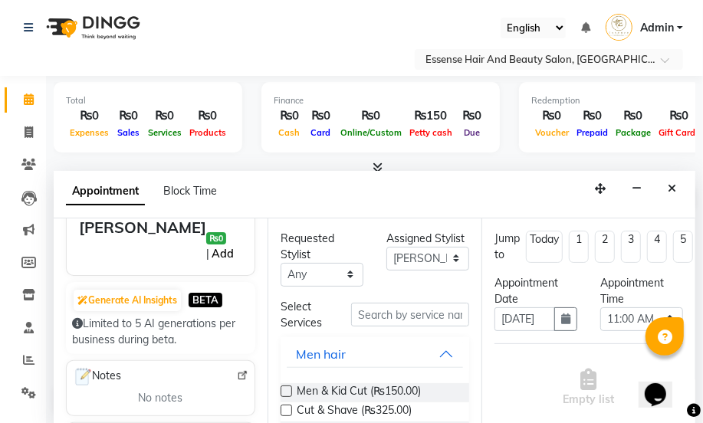
type input "2505331"
click at [229, 245] on link "Add" at bounding box center [222, 254] width 27 height 18
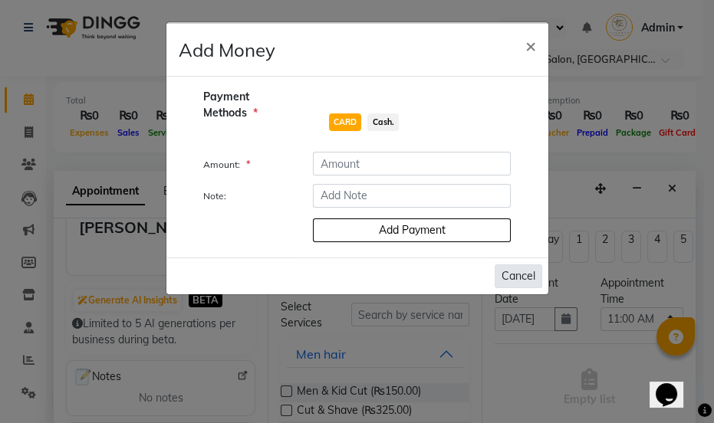
click at [517, 273] on button "Cancel" at bounding box center [519, 277] width 48 height 24
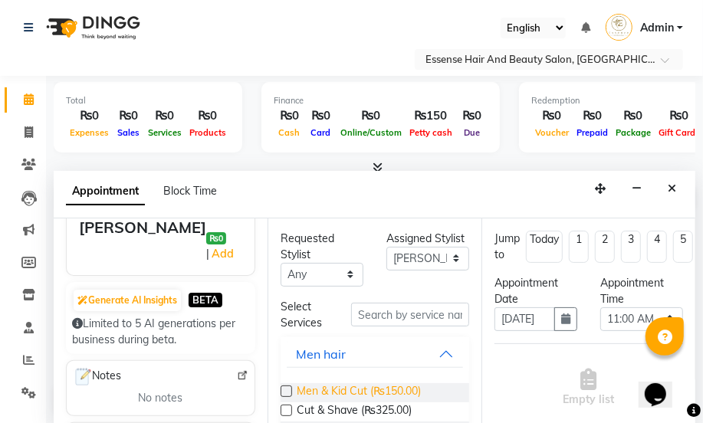
click at [366, 390] on span "Men & Kid Cut (₨150.00)" at bounding box center [359, 393] width 124 height 19
checkbox input "false"
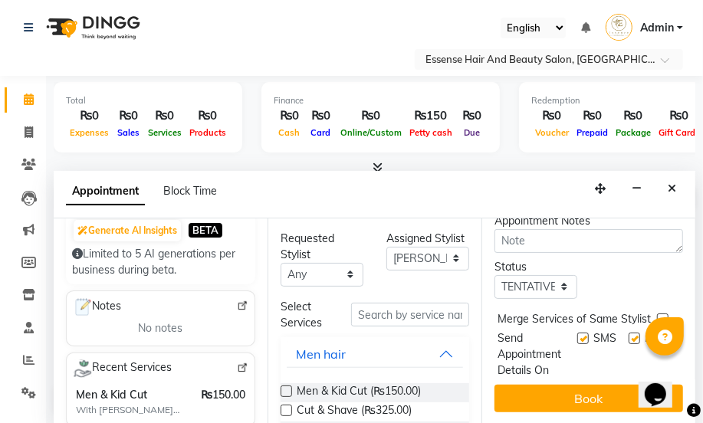
scroll to position [285, 0]
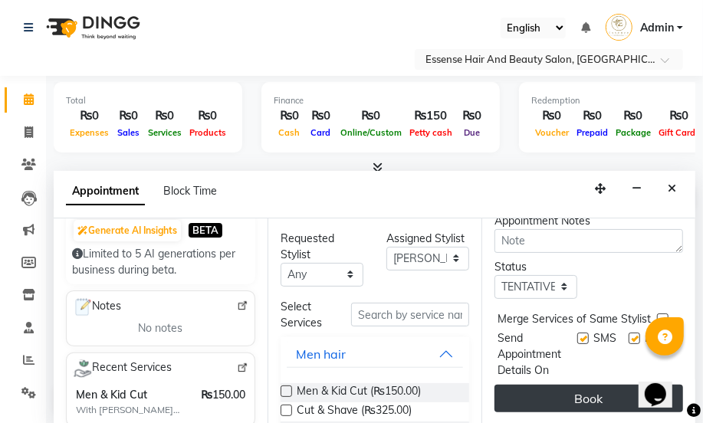
click at [572, 392] on button "Book" at bounding box center [589, 399] width 189 height 28
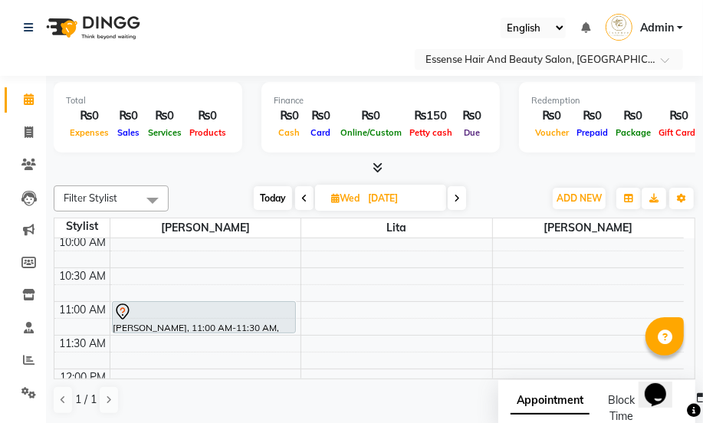
scroll to position [123, 0]
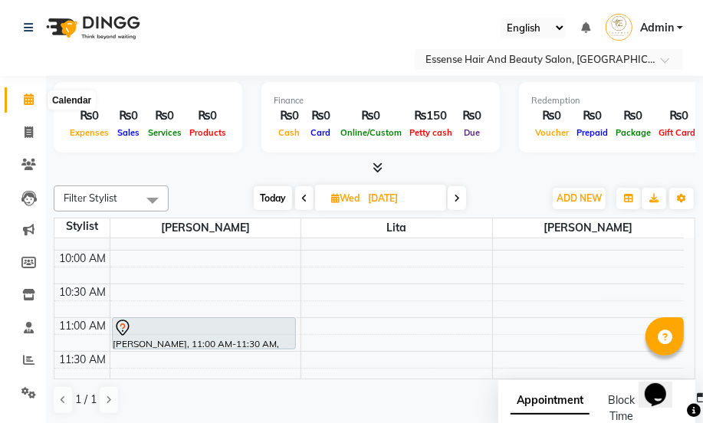
click at [27, 95] on icon at bounding box center [29, 100] width 10 height 12
click at [276, 199] on span "Today" at bounding box center [273, 198] width 38 height 24
type input "02-09-2025"
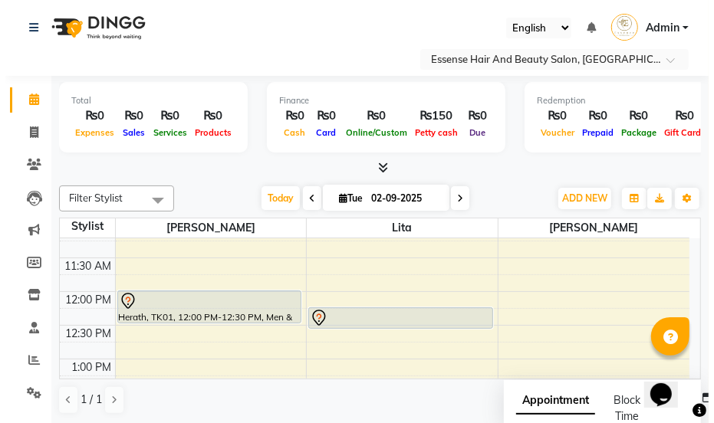
scroll to position [193, 0]
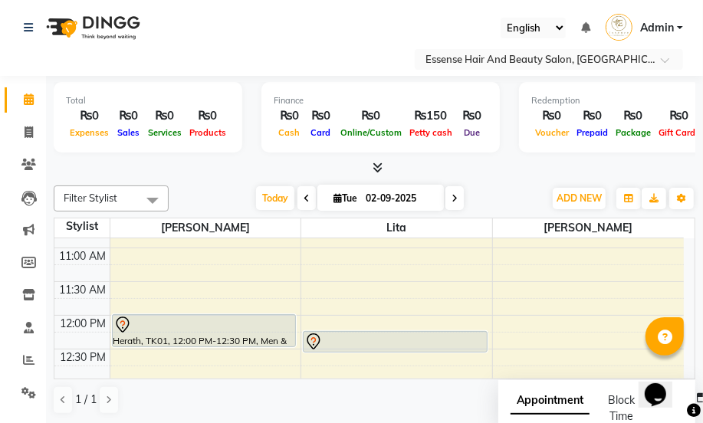
click at [123, 322] on icon at bounding box center [123, 325] width 18 height 18
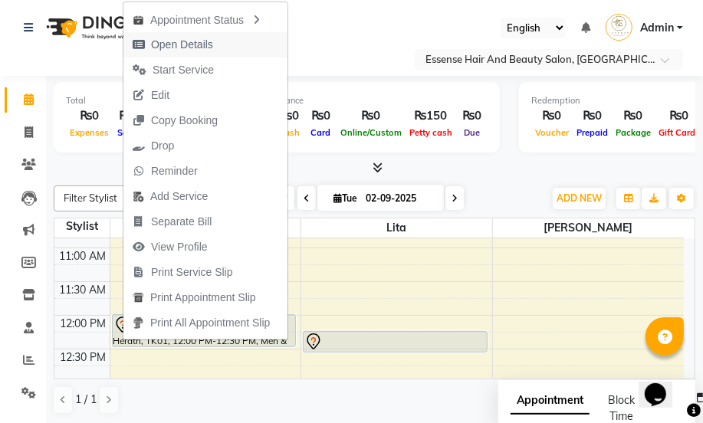
click at [168, 46] on span "Open Details" at bounding box center [182, 45] width 62 height 16
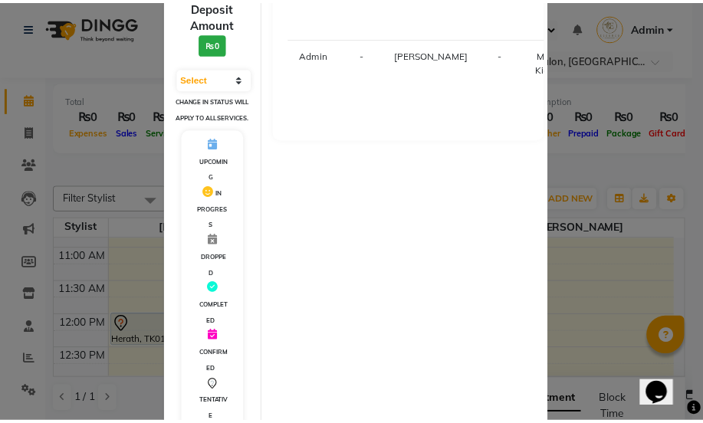
scroll to position [348, 0]
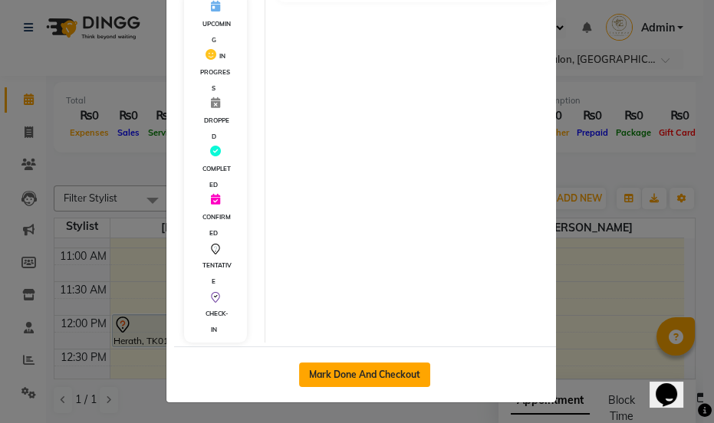
click at [367, 384] on button "Mark Done And Checkout" at bounding box center [364, 375] width 131 height 25
select select "service"
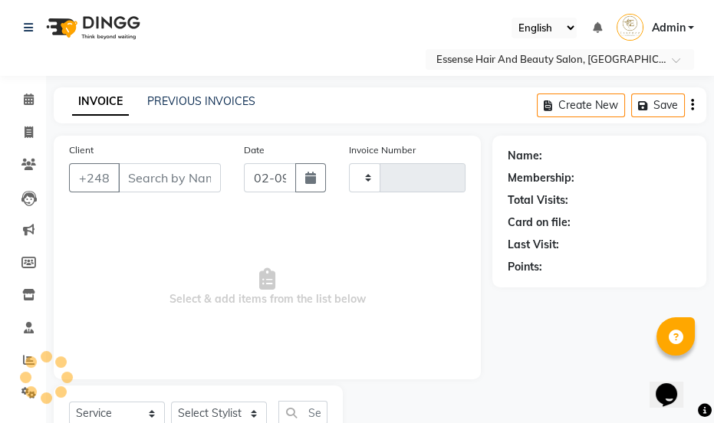
type input "0362"
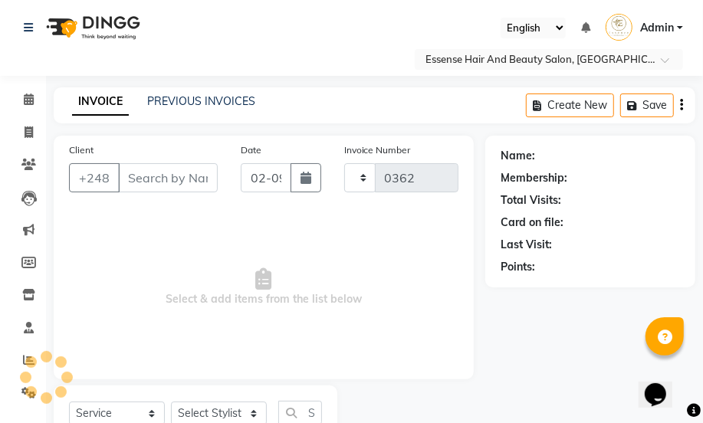
select select "8408"
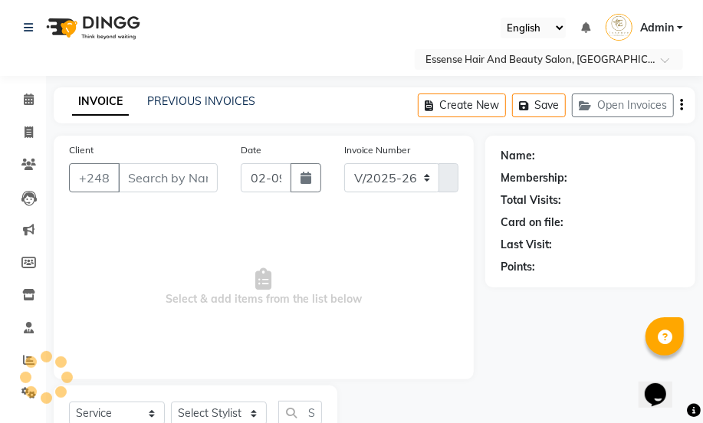
type input "2574475"
select select "81254"
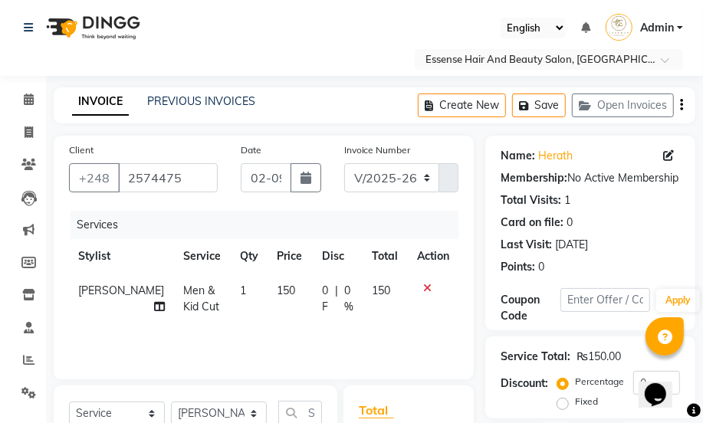
scroll to position [209, 0]
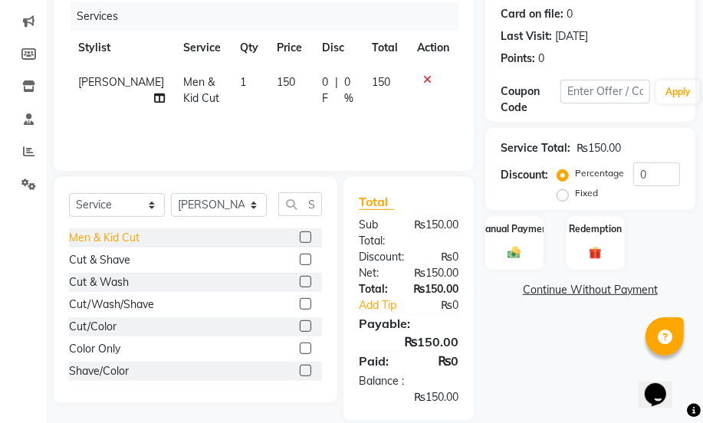
click at [115, 236] on div "Men & Kid Cut" at bounding box center [104, 238] width 71 height 16
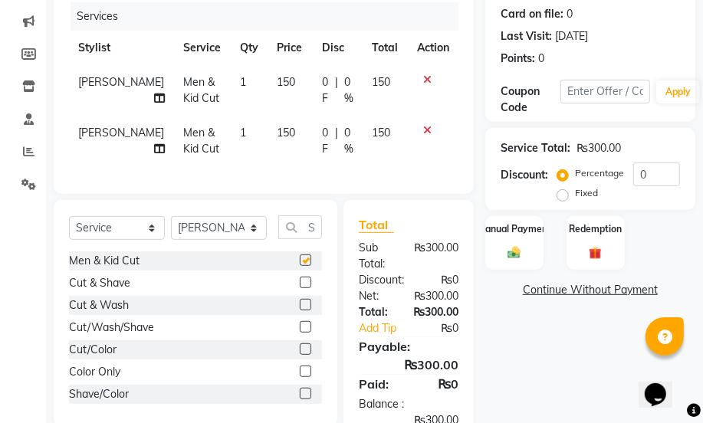
checkbox input "false"
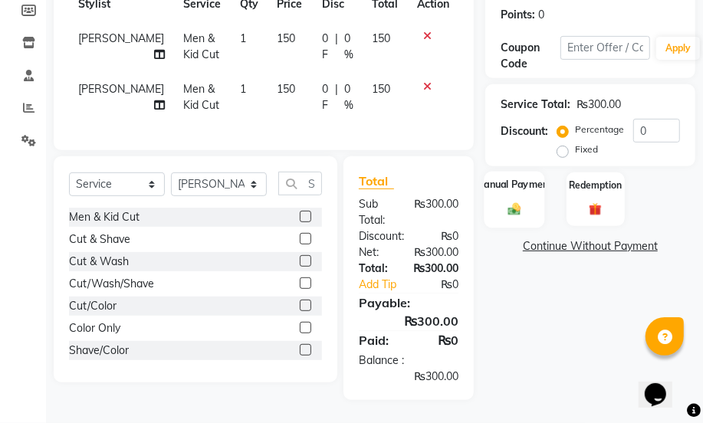
click at [512, 203] on img at bounding box center [514, 209] width 21 height 15
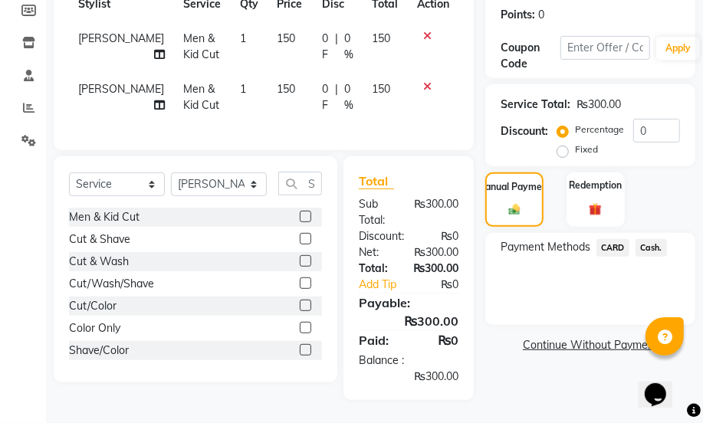
click at [652, 239] on span "Cash." at bounding box center [651, 248] width 31 height 18
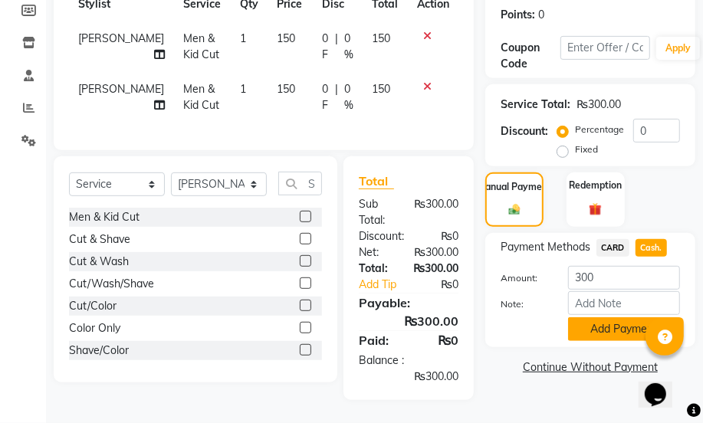
click at [594, 320] on button "Add Payment" at bounding box center [624, 330] width 112 height 24
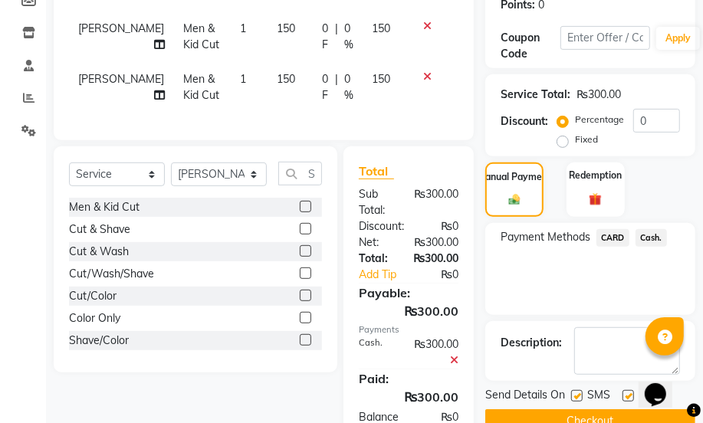
scroll to position [330, 0]
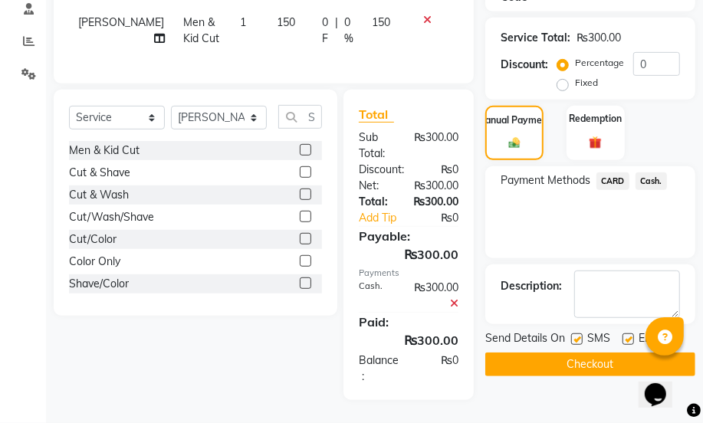
click at [571, 353] on button "Checkout" at bounding box center [591, 365] width 210 height 24
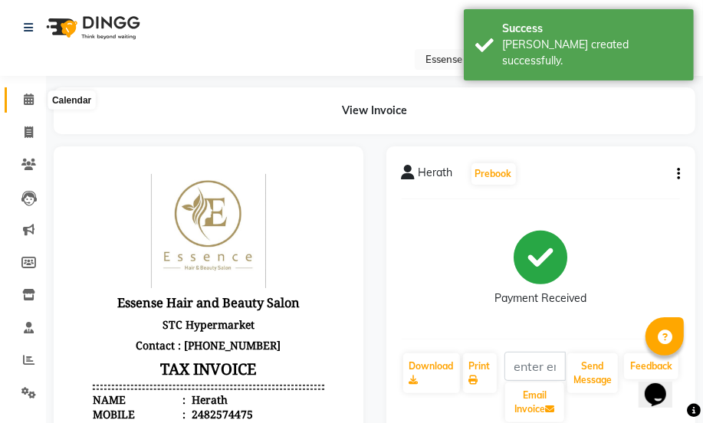
click at [31, 98] on icon at bounding box center [29, 100] width 10 height 12
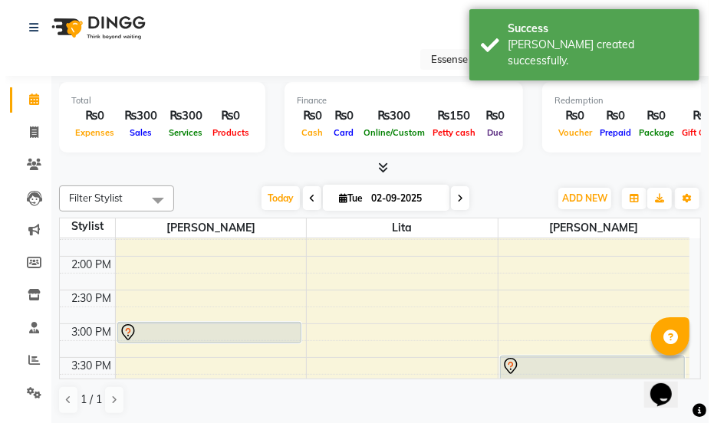
scroll to position [418, 0]
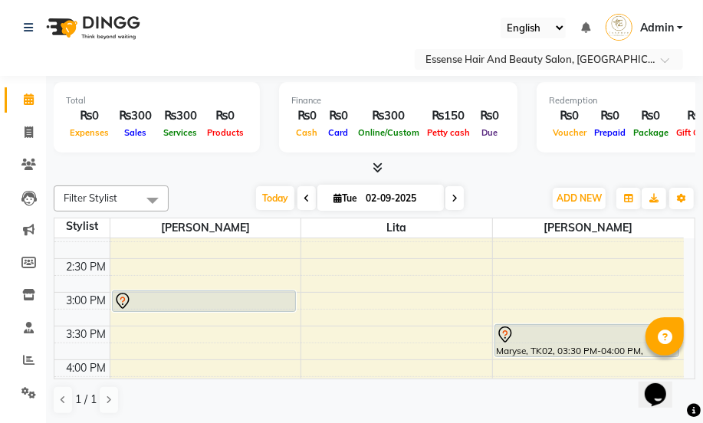
click at [124, 298] on icon at bounding box center [122, 300] width 5 height 6
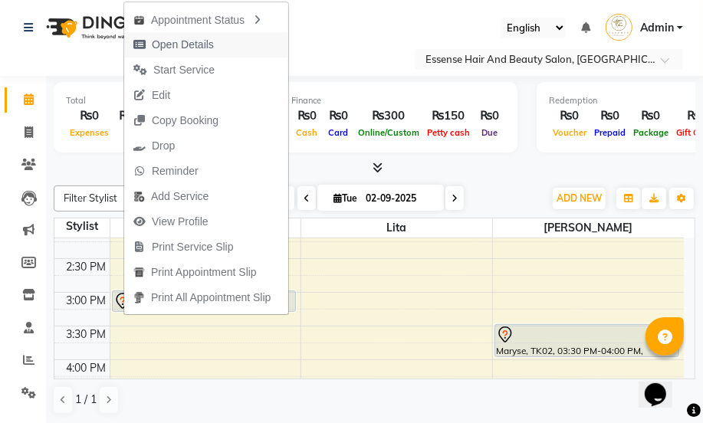
click at [172, 40] on span "Open Details" at bounding box center [183, 45] width 62 height 16
select select "7"
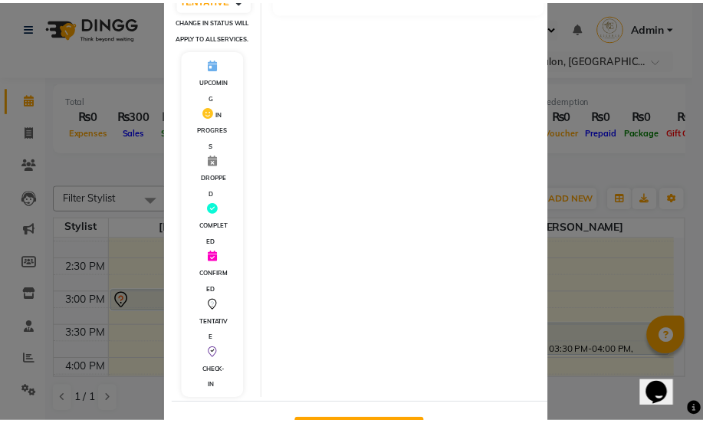
scroll to position [338, 0]
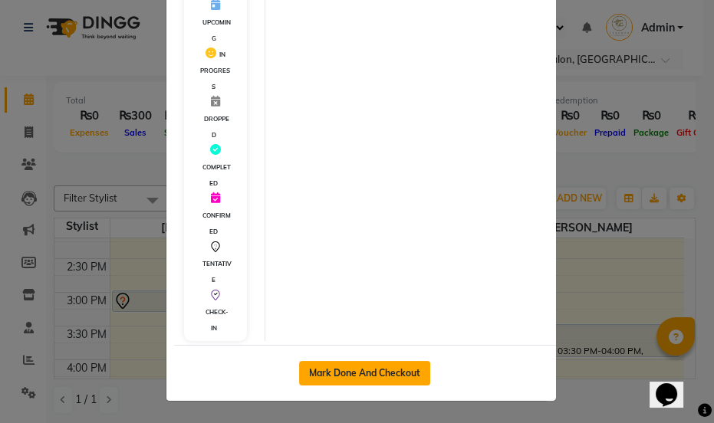
click at [383, 364] on button "Mark Done And Checkout" at bounding box center [364, 373] width 131 height 25
select select "service"
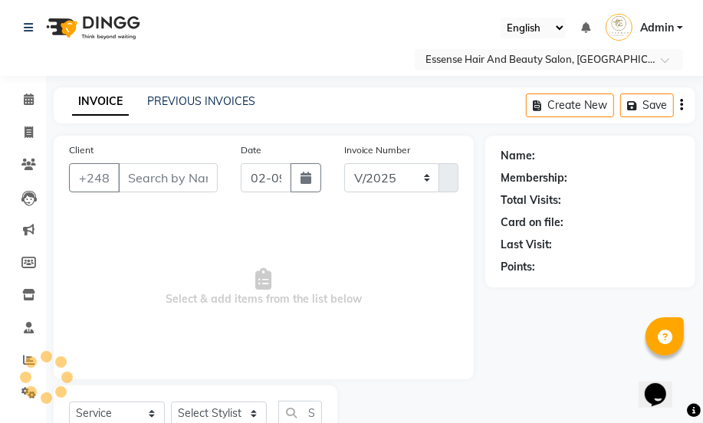
select select "8408"
type input "0363"
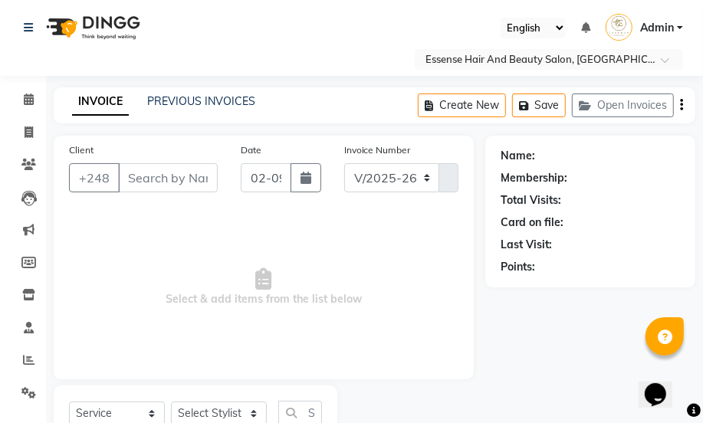
scroll to position [58, 0]
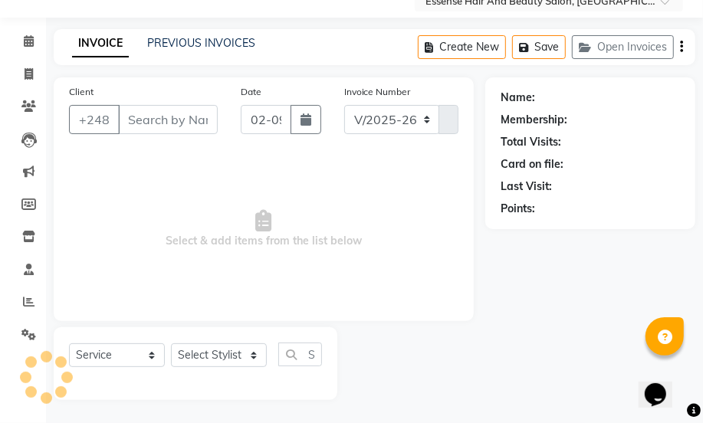
type input "2525145"
select select "81254"
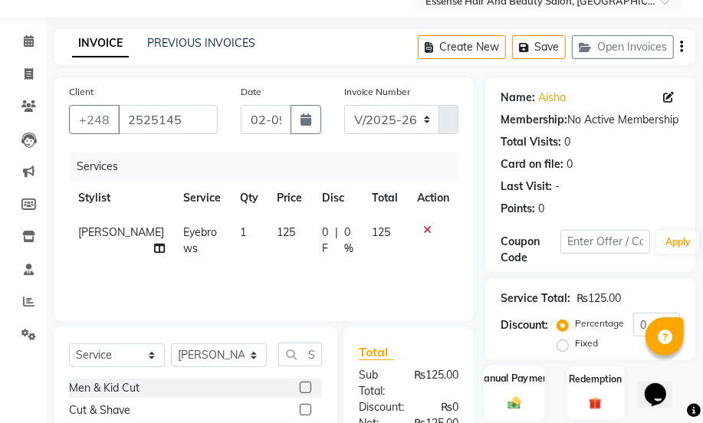
click at [509, 396] on img at bounding box center [514, 403] width 21 height 15
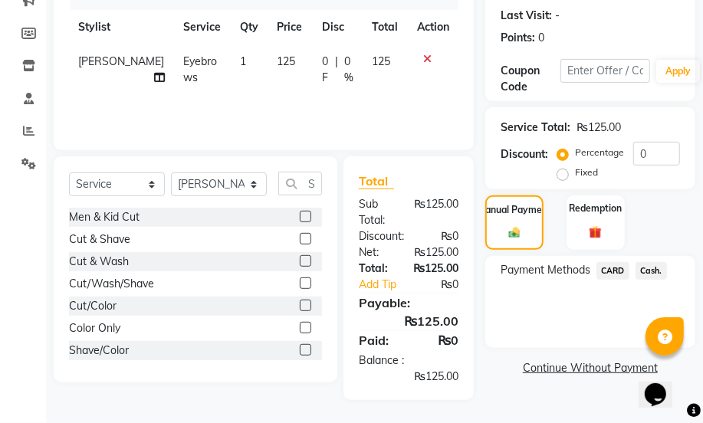
drag, startPoint x: 654, startPoint y: 268, endPoint x: 632, endPoint y: 286, distance: 28.4
click at [654, 268] on span "Cash." at bounding box center [651, 271] width 31 height 18
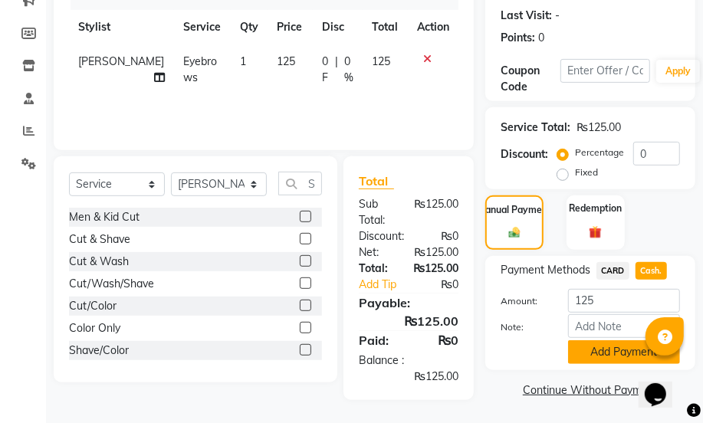
click at [614, 352] on button "Add Payment" at bounding box center [624, 353] width 112 height 24
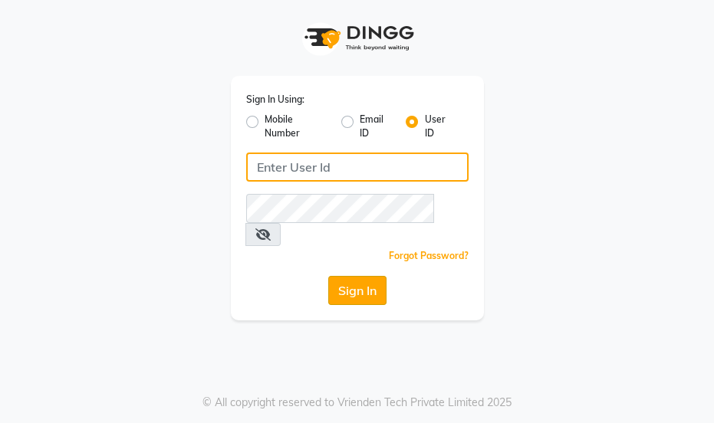
type input "essencebeauty"
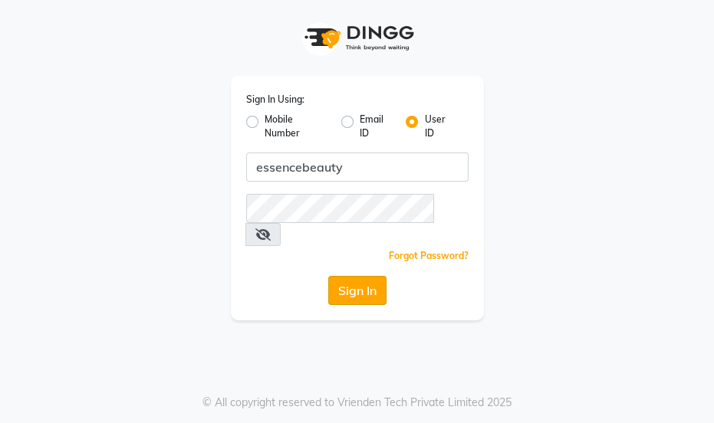
click at [356, 276] on button "Sign In" at bounding box center [357, 290] width 58 height 29
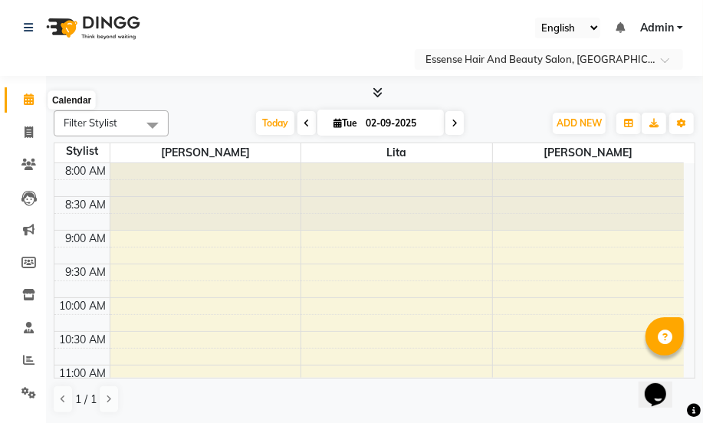
click at [29, 100] on icon at bounding box center [29, 100] width 10 height 12
